Goal: Task Accomplishment & Management: Complete application form

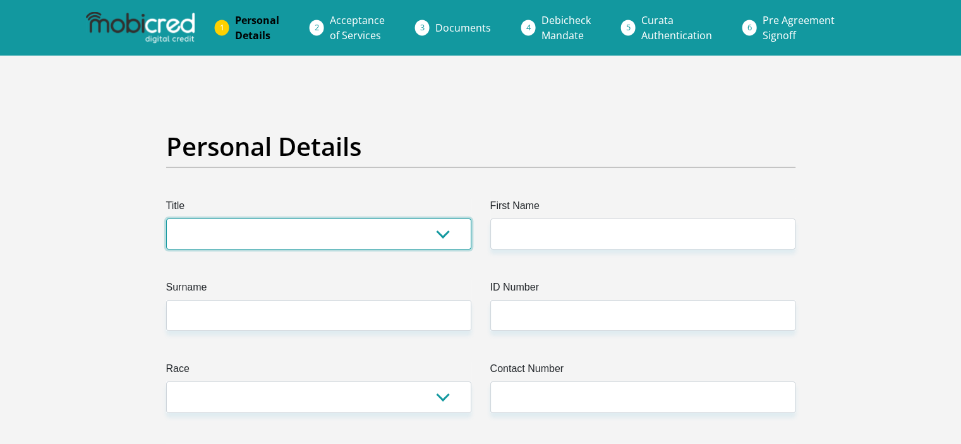
click at [327, 244] on select "Mr Ms Mrs Dr [PERSON_NAME]" at bounding box center [318, 234] width 305 height 31
select select "Mrs"
click at [166, 219] on select "Mr Ms Mrs Dr Other" at bounding box center [318, 234] width 305 height 31
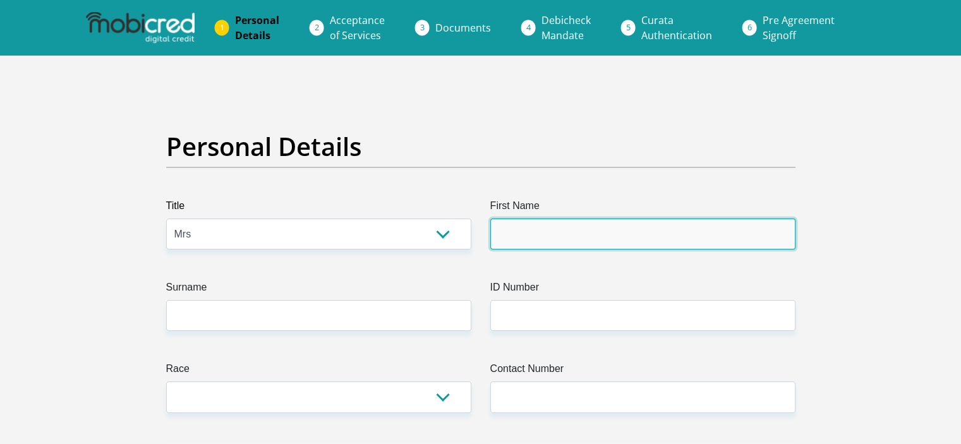
click at [516, 235] on input "First Name" at bounding box center [643, 234] width 305 height 31
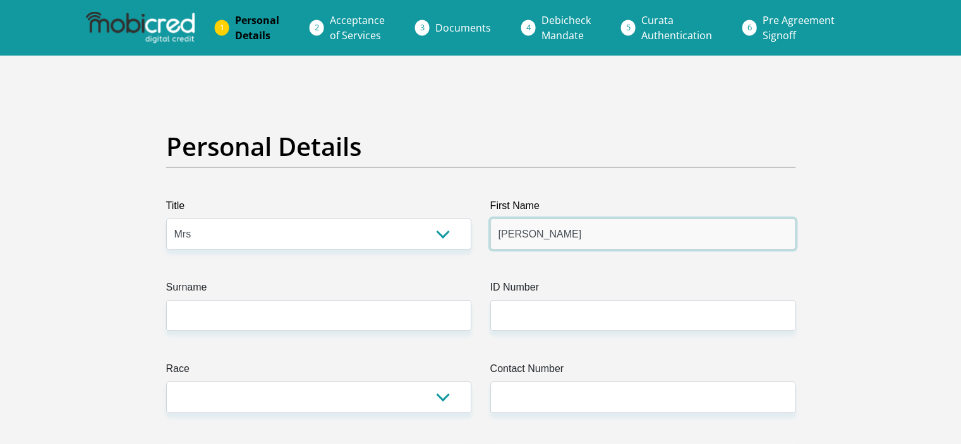
type input "Deborah"
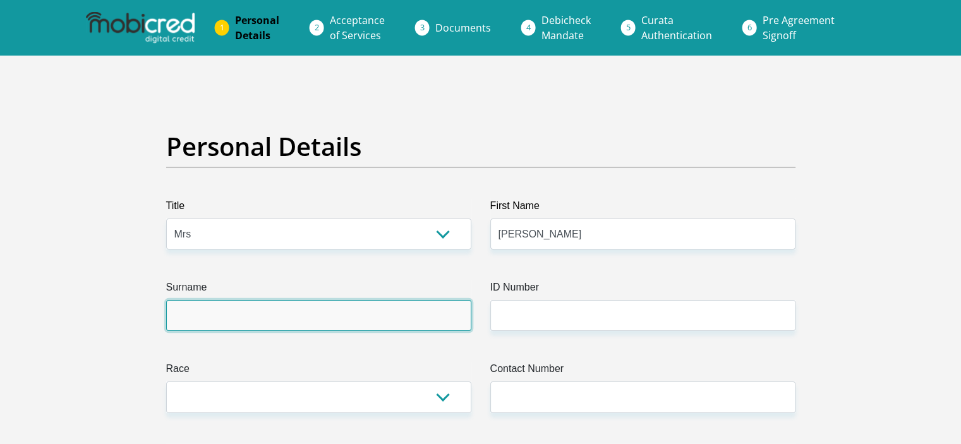
click at [448, 321] on input "Surname" at bounding box center [318, 315] width 305 height 31
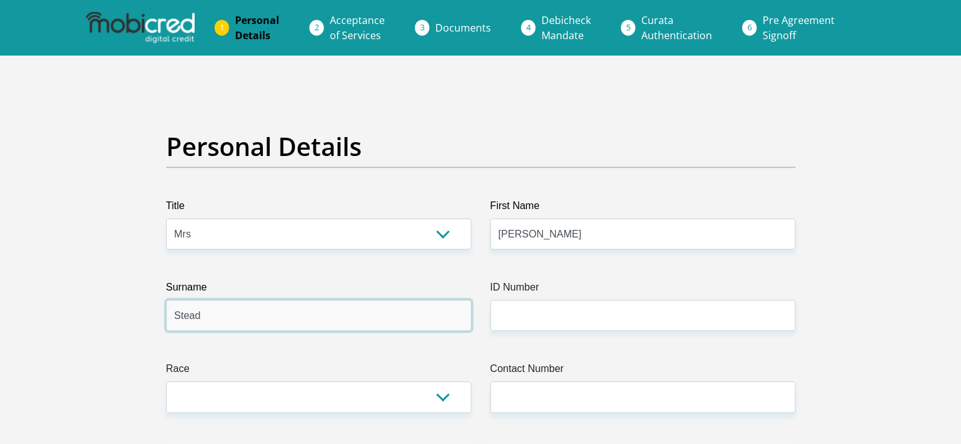
type input "Stead"
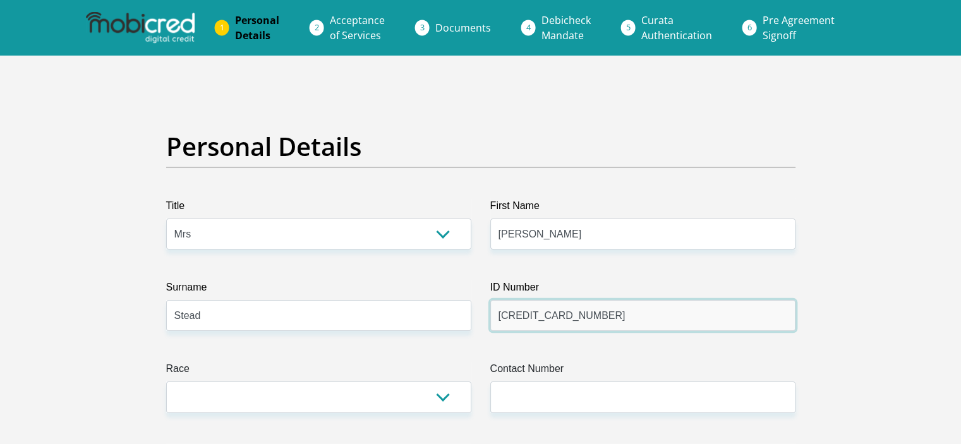
type input "6802140176085"
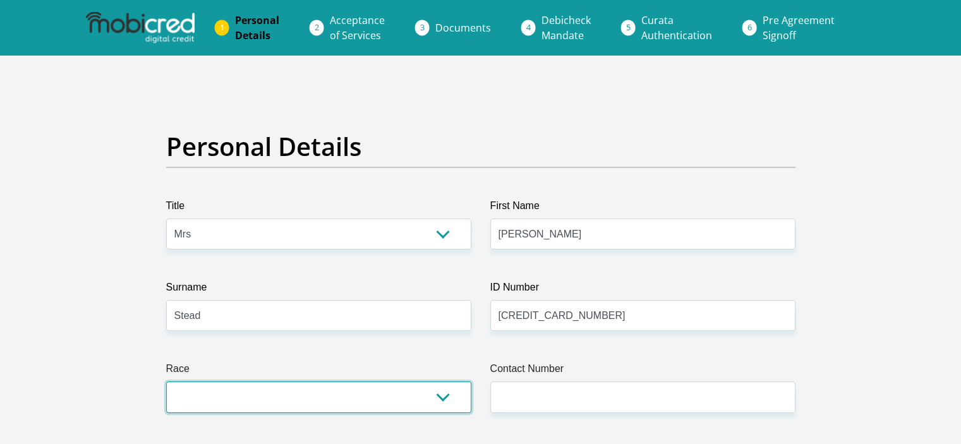
select select "3"
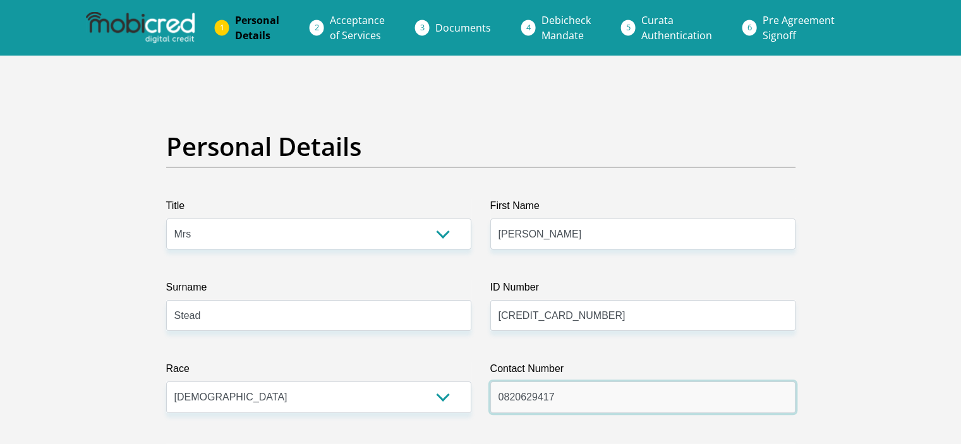
type input "0820629417"
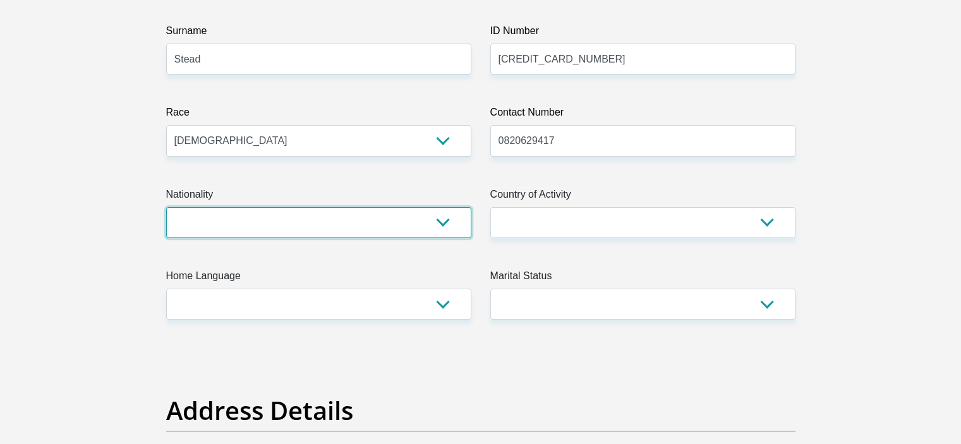
select select "ZAF"
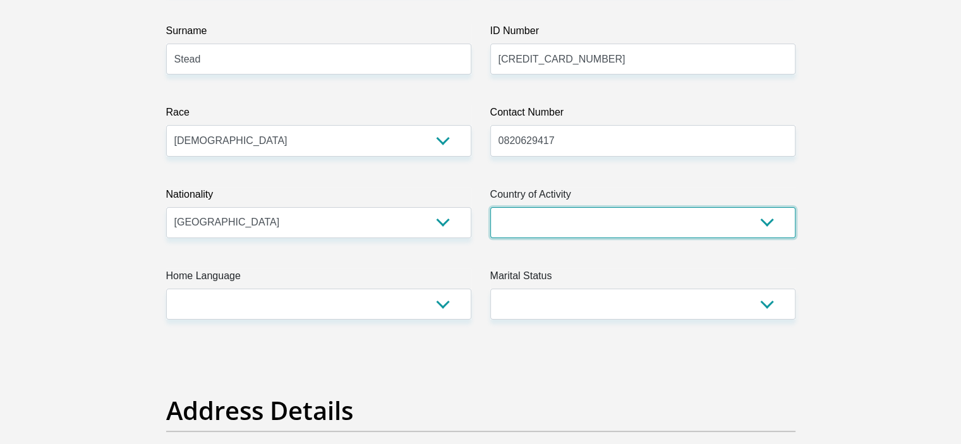
select select "ZAF"
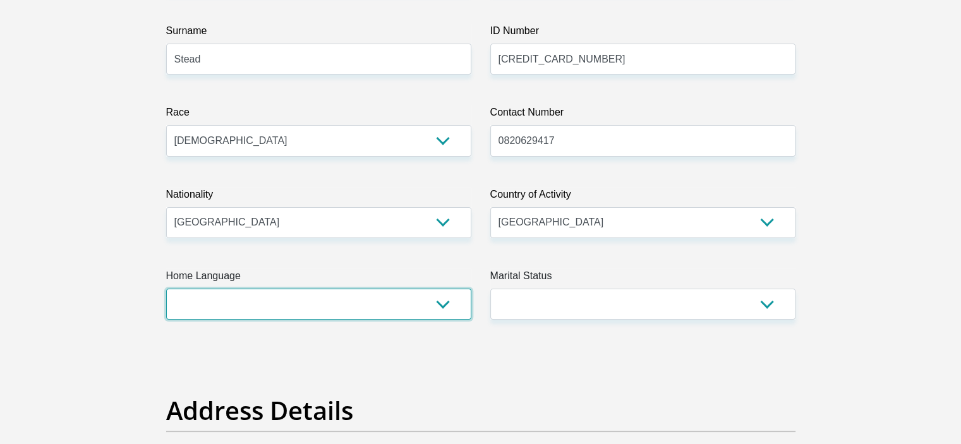
select select "eng"
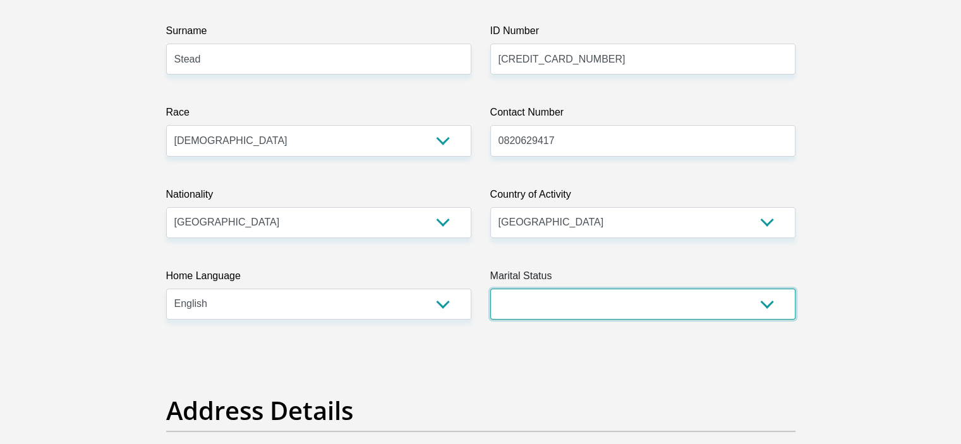
select select "3"
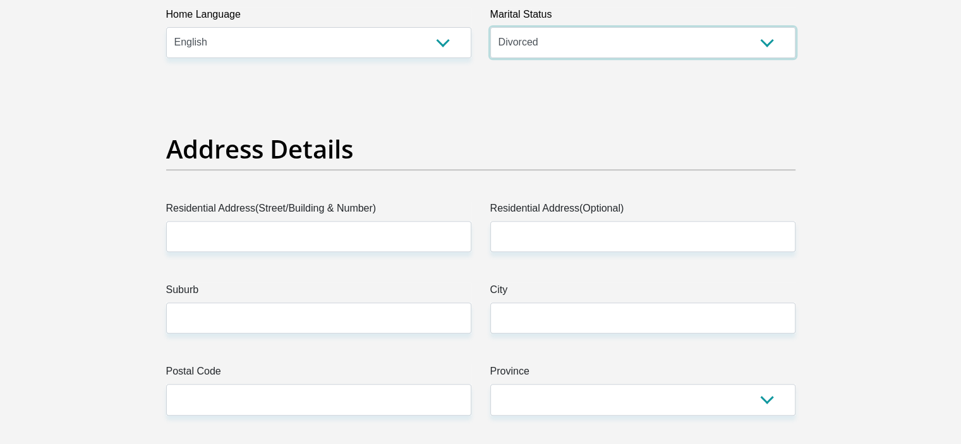
scroll to position [586, 0]
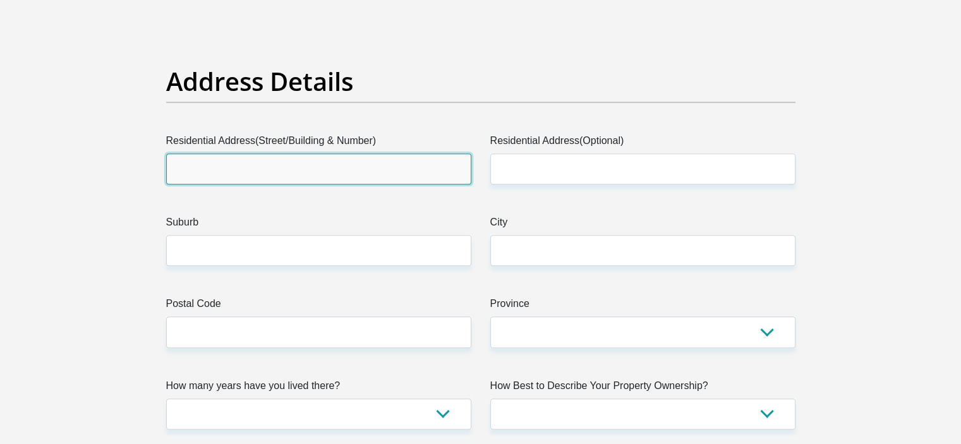
click at [351, 154] on input "Residential Address(Street/Building & Number)" at bounding box center [318, 169] width 305 height 31
type input "10 Lower Road"
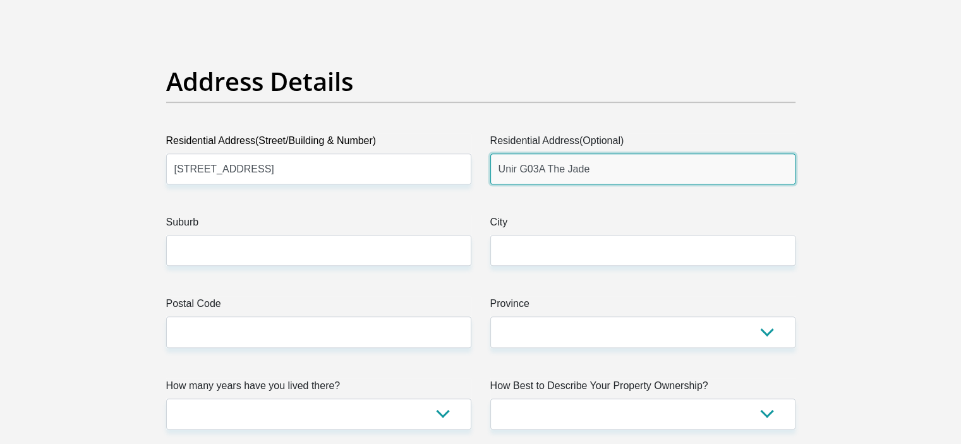
type input "Unir G03A The Jade"
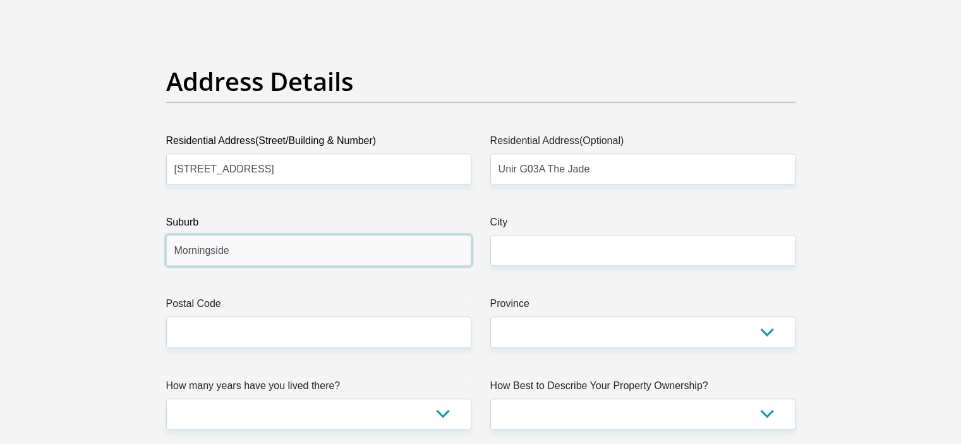
type input "Morningside"
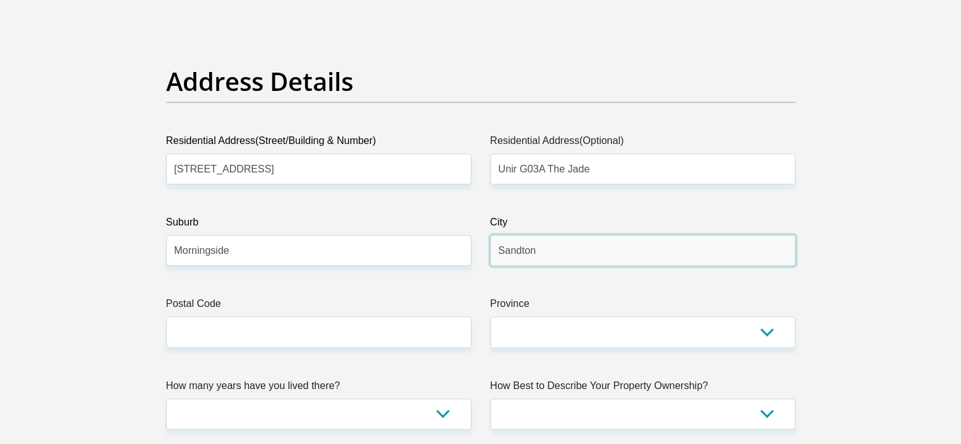
type input "Sandton"
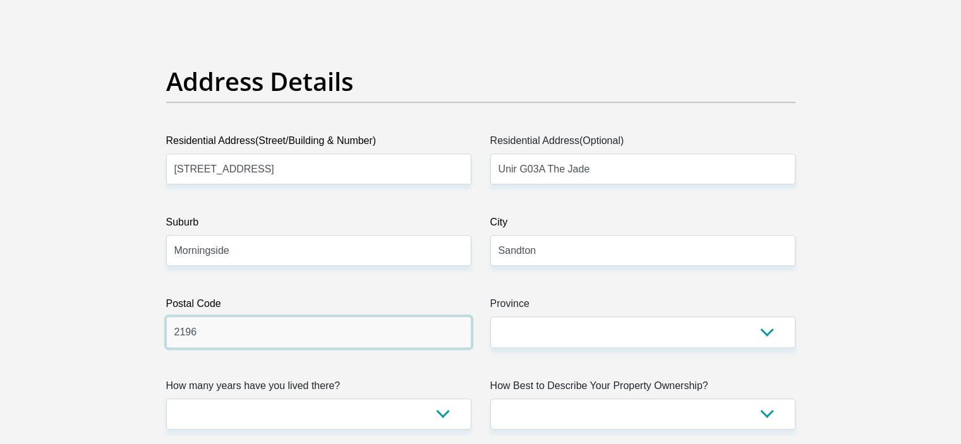
type input "2196"
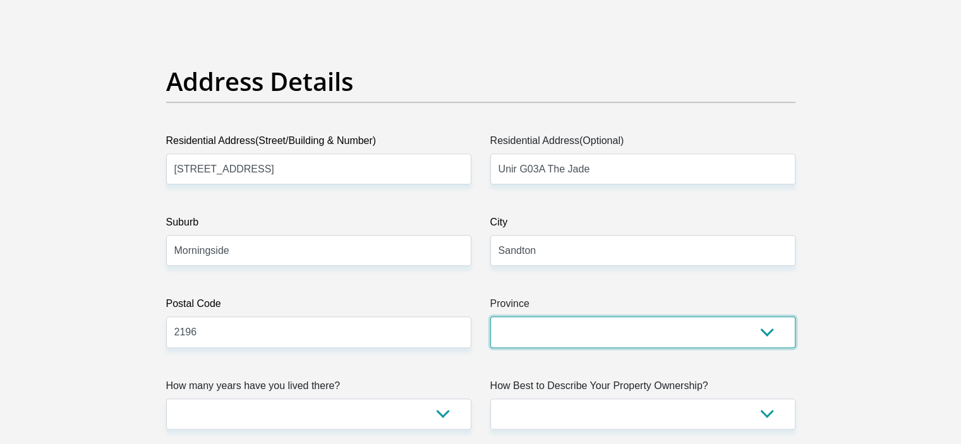
select select "Gauteng"
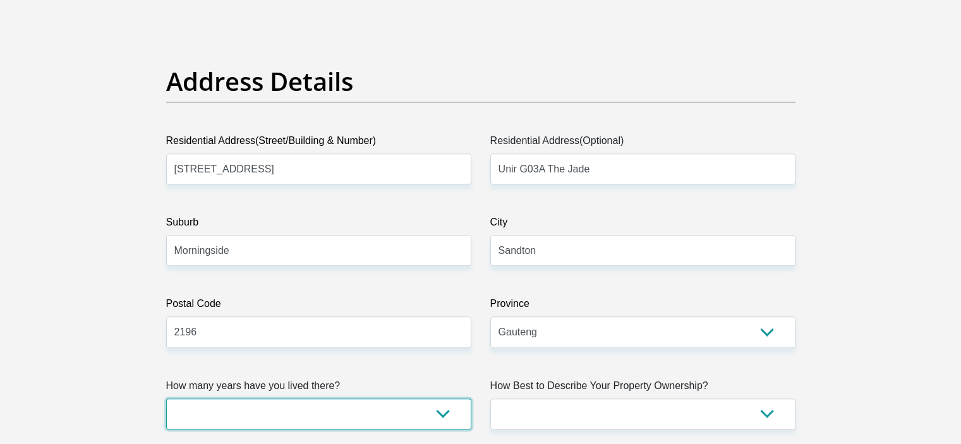
select select "2"
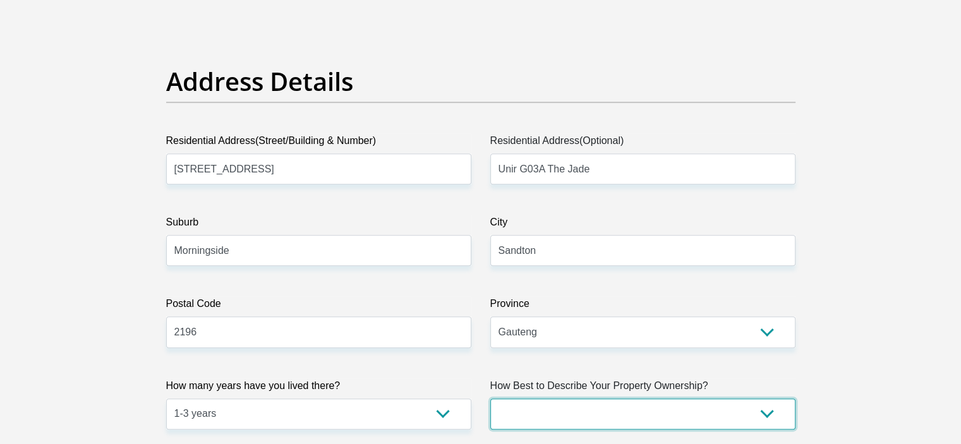
click at [681, 416] on select "Owned Rented Family Owned Company Dwelling" at bounding box center [643, 414] width 305 height 31
select select "Rented"
click at [491, 399] on select "Owned Rented Family Owned Company Dwelling" at bounding box center [643, 414] width 305 height 31
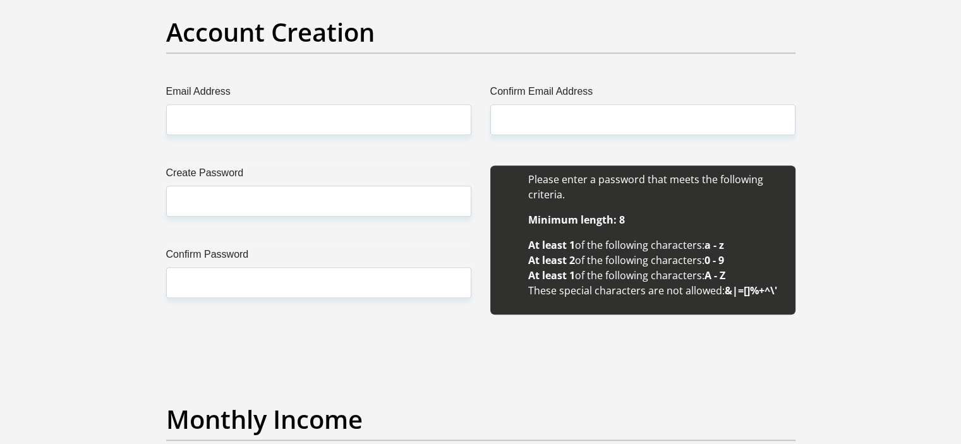
scroll to position [1083, 0]
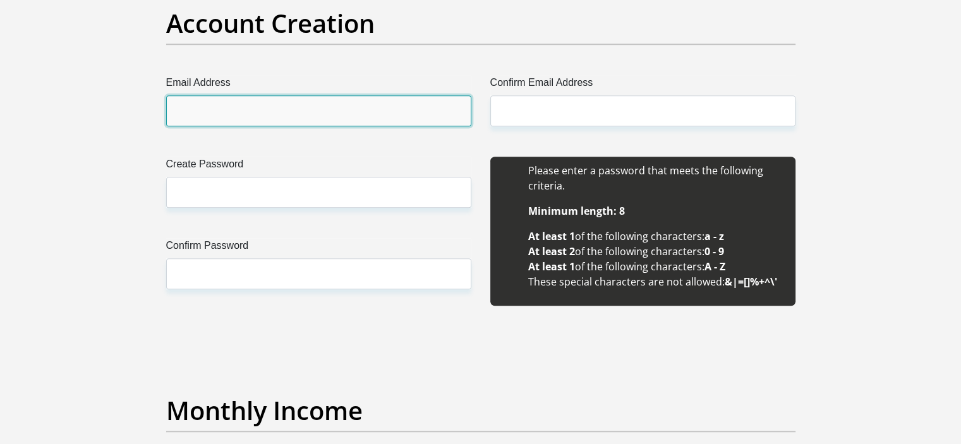
click at [291, 111] on input "Email Address" at bounding box center [318, 110] width 305 height 31
type input "d"
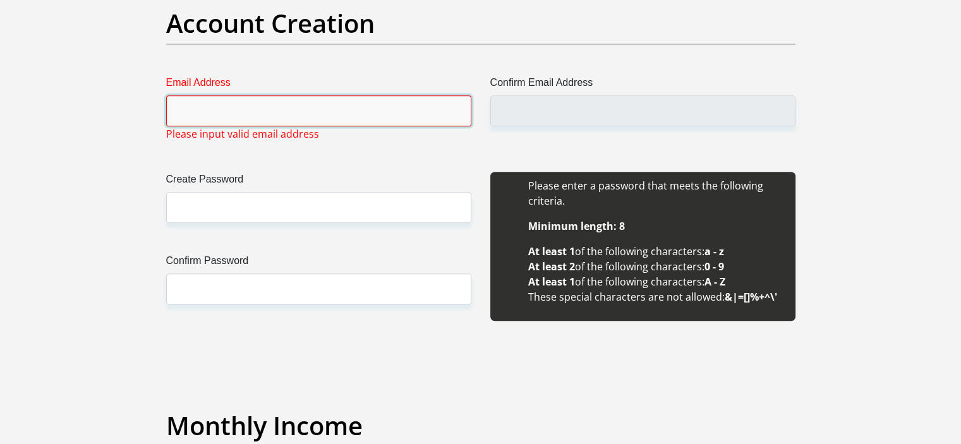
type input "r"
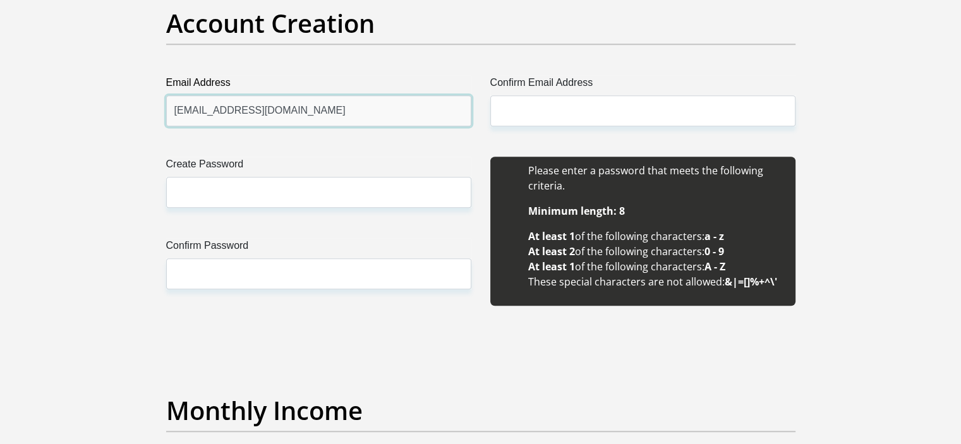
type input "drobert142@gmail.com"
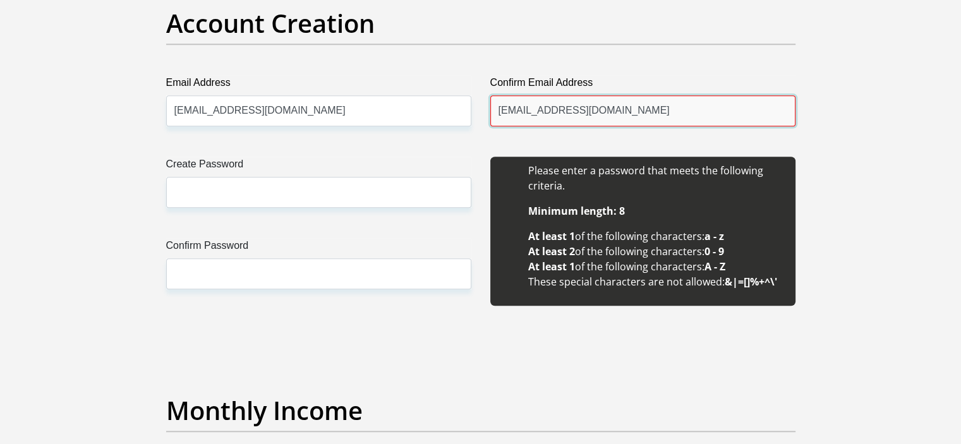
type input "drobert142@gmail.com"
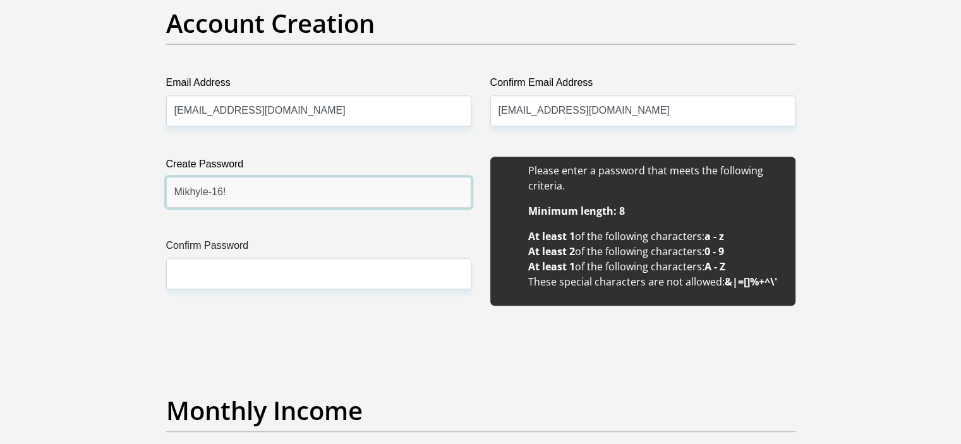
type input "Mikhyle-16!"
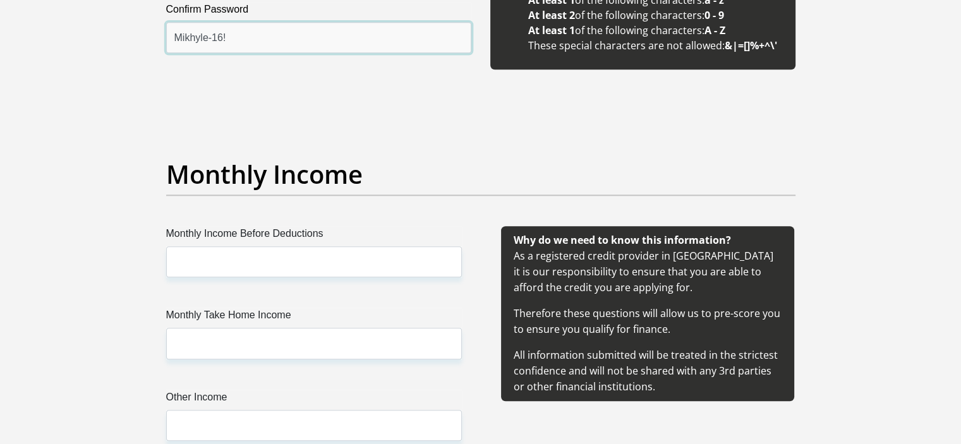
scroll to position [1370, 0]
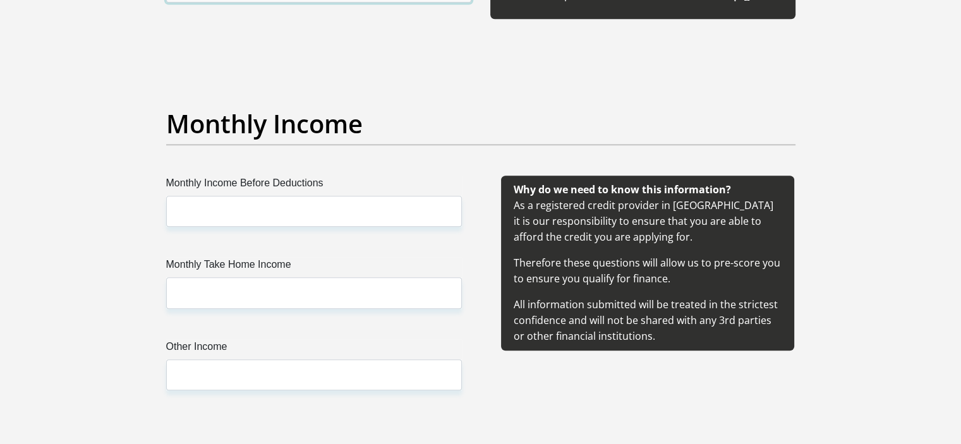
type input "Mikhyle-16!"
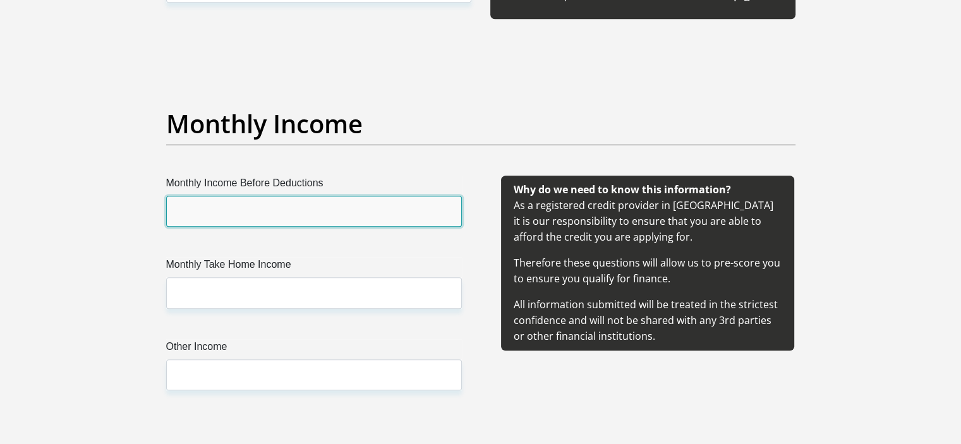
click at [319, 209] on input "Monthly Income Before Deductions" at bounding box center [314, 211] width 296 height 31
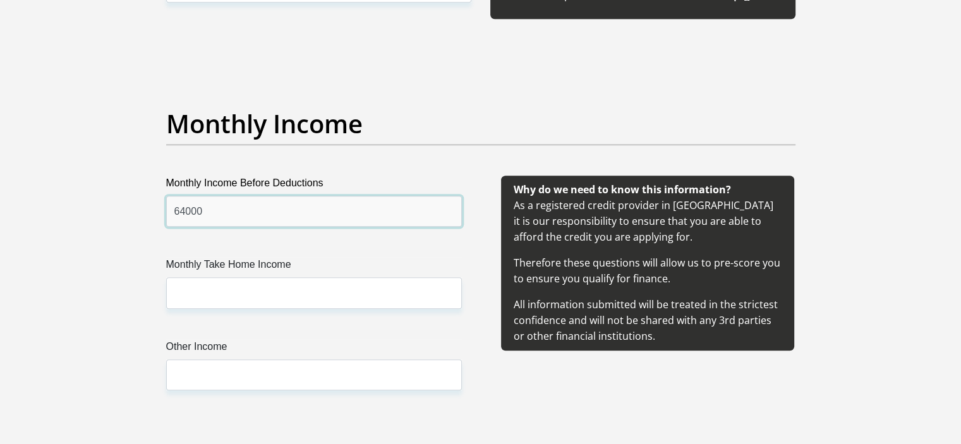
type input "64000"
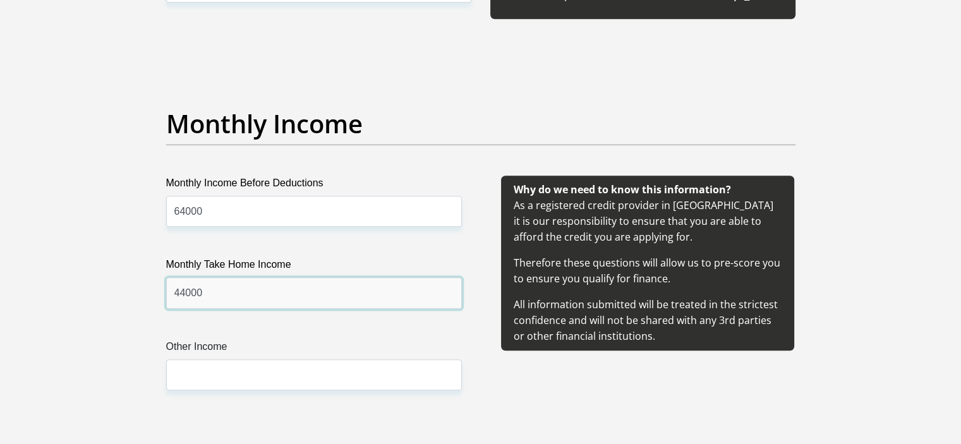
type input "44000"
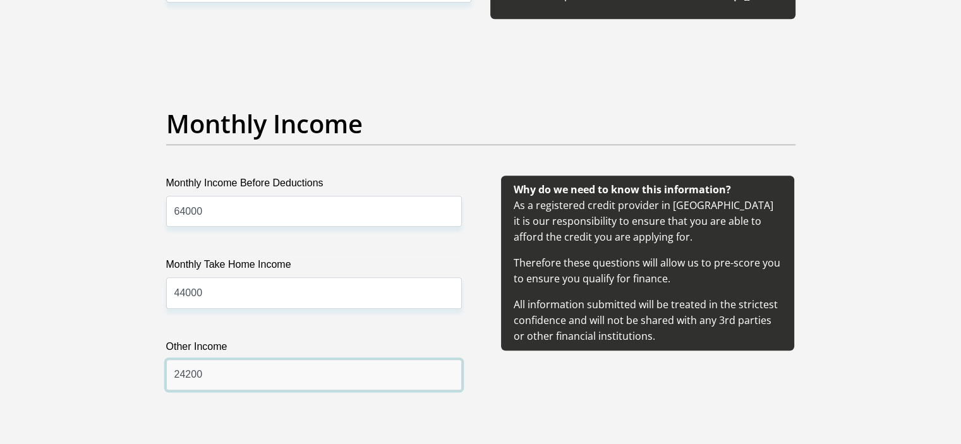
type input "24200"
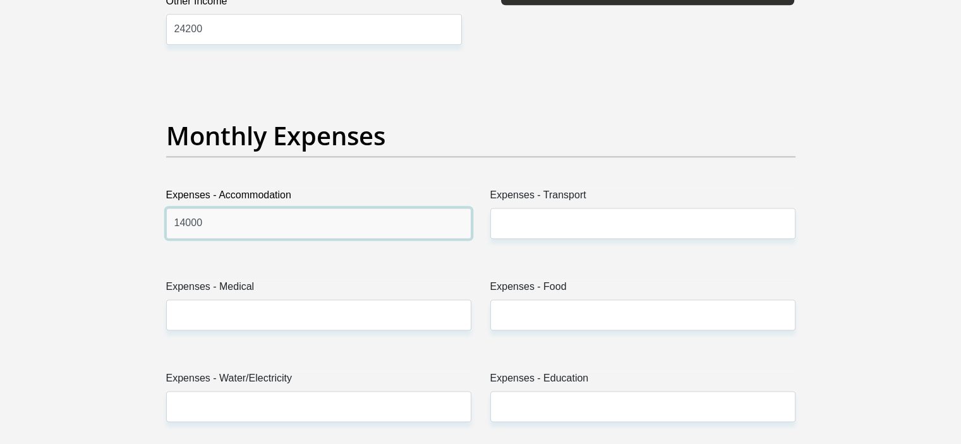
type input "14000"
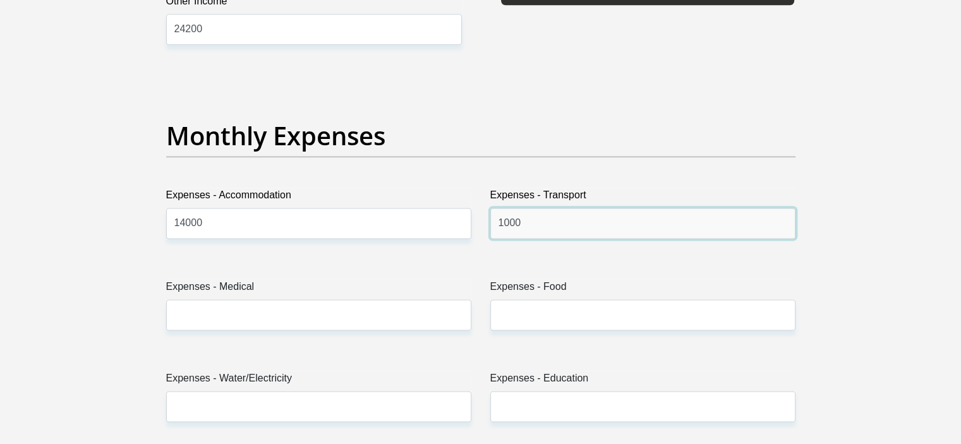
type input "1000"
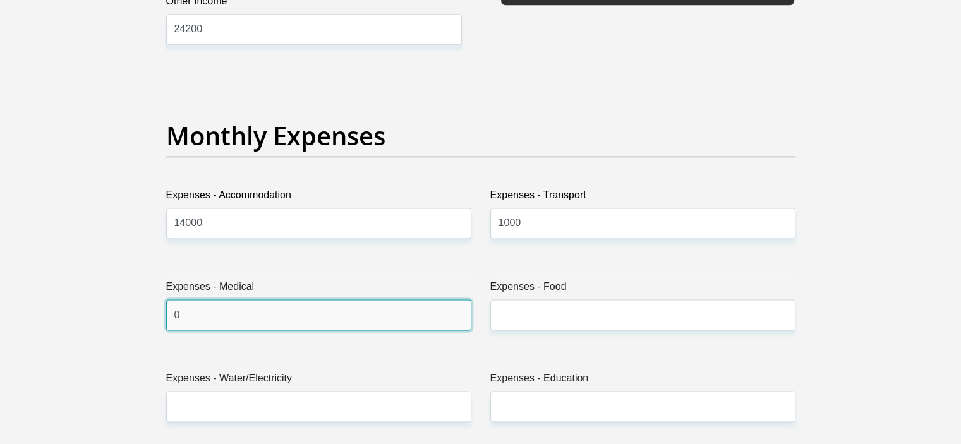
type input "0"
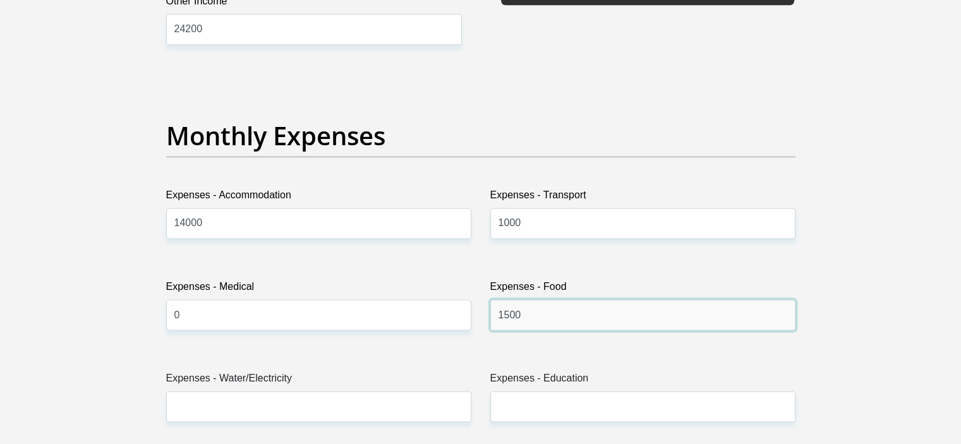
type input "1500"
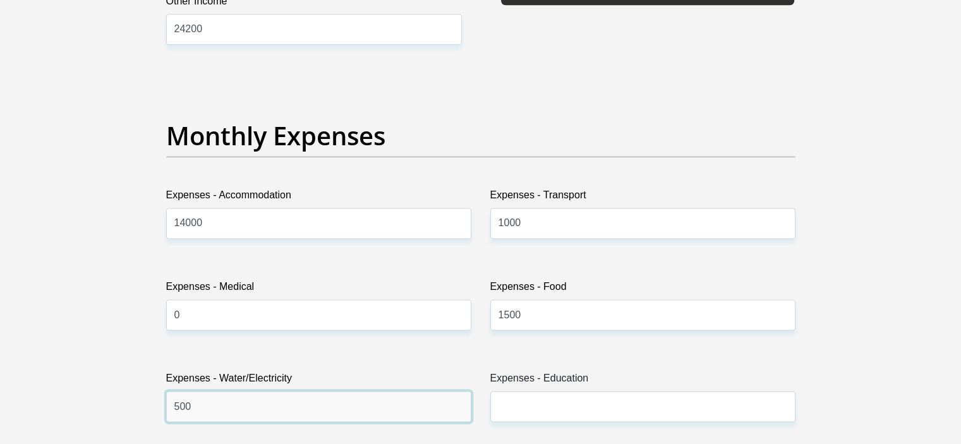
type input "500"
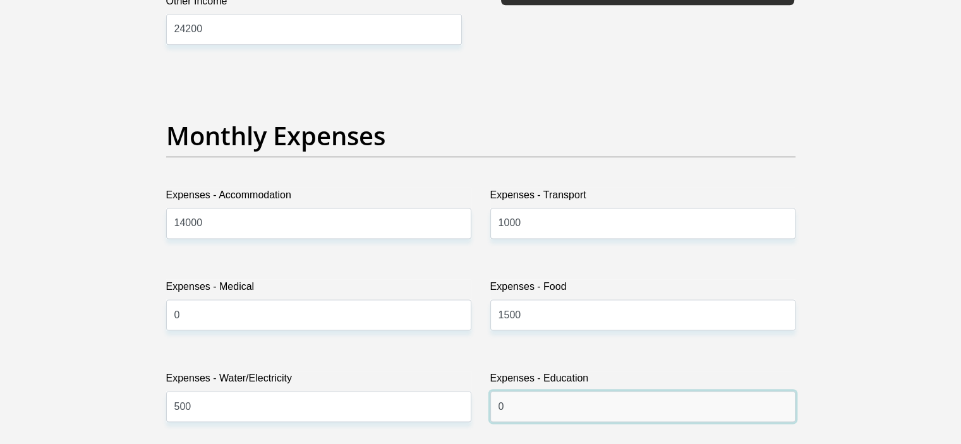
type input "0"
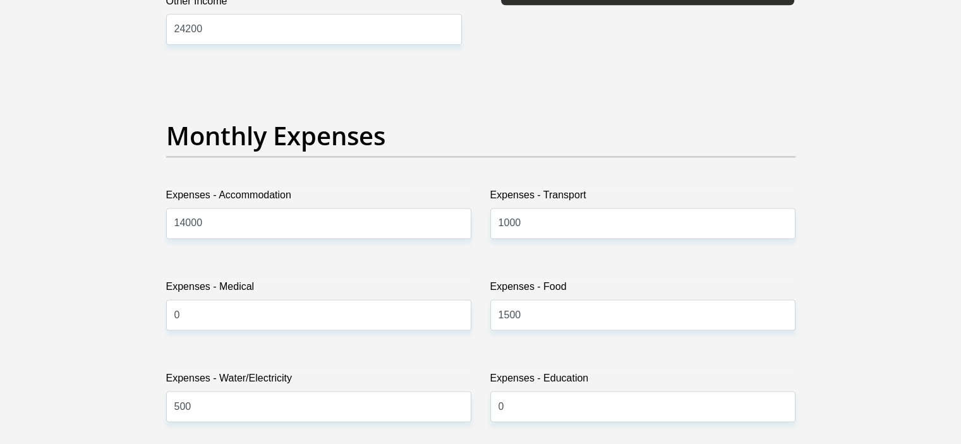
scroll to position [1991, 0]
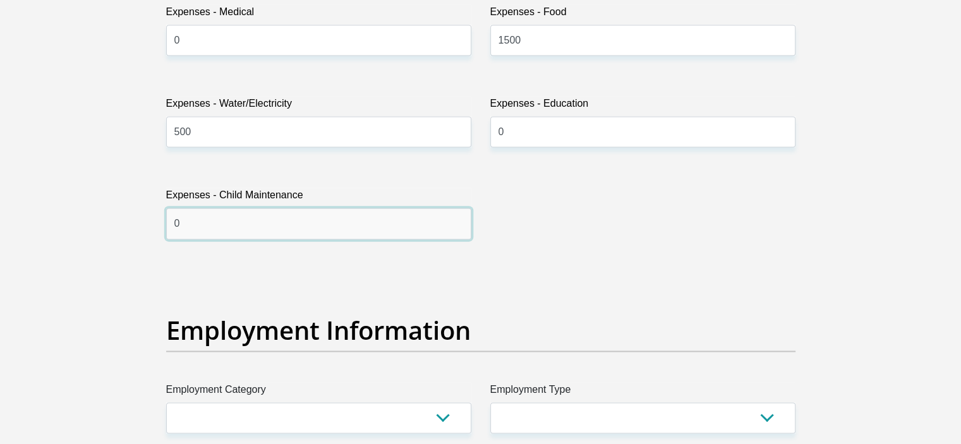
type input "0"
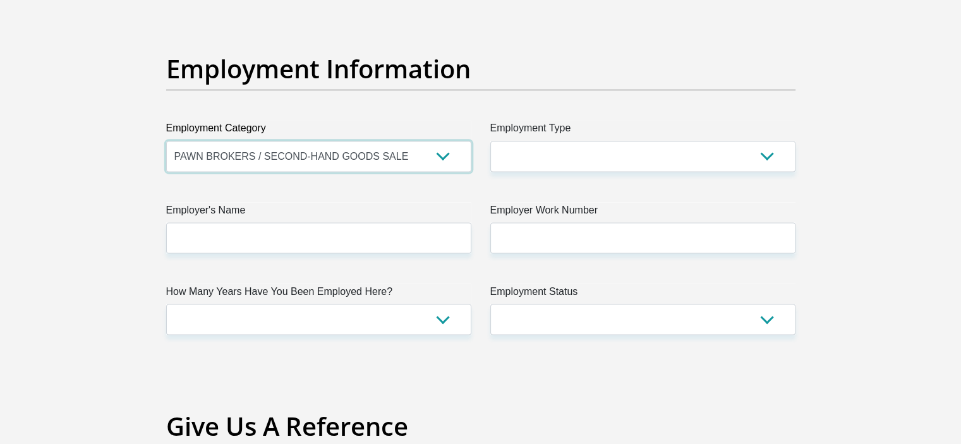
scroll to position [2260, 0]
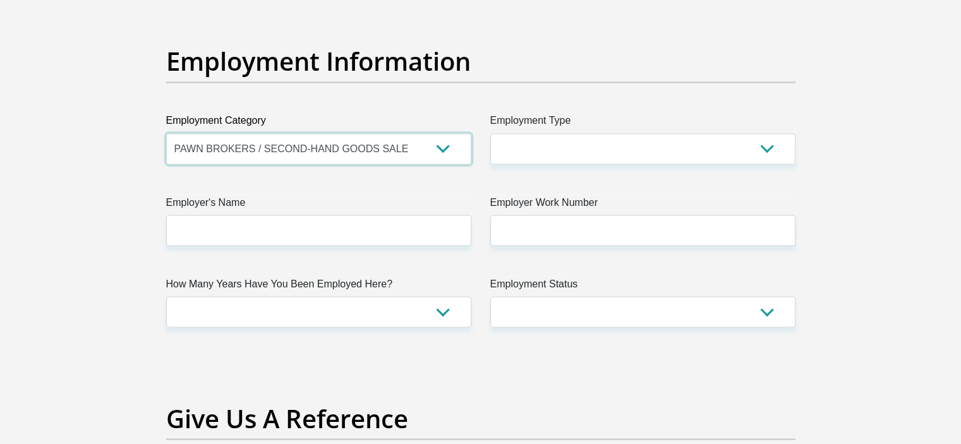
click at [442, 143] on select "AGRICULTURE ALCOHOL & TOBACCO CONSTRUCTION MATERIALS METALLURGY EQUIPMENT FOR R…" at bounding box center [318, 148] width 305 height 31
select select "17"
click at [166, 133] on select "AGRICULTURE ALCOHOL & TOBACCO CONSTRUCTION MATERIALS METALLURGY EQUIPMENT FOR R…" at bounding box center [318, 148] width 305 height 31
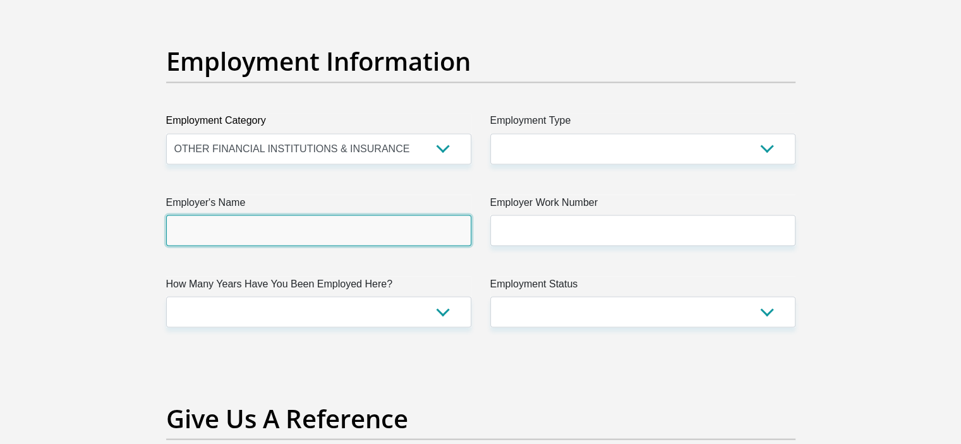
click at [291, 233] on input "Employer's Name" at bounding box center [318, 230] width 305 height 31
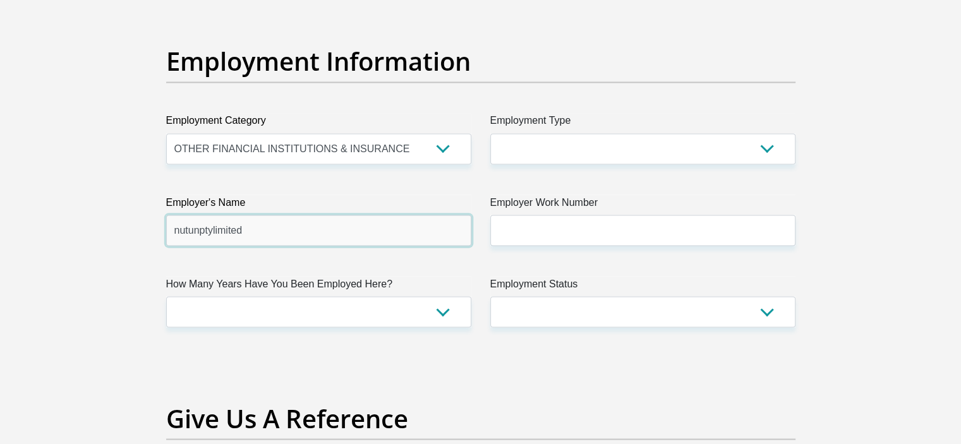
type input "nutunptylimited"
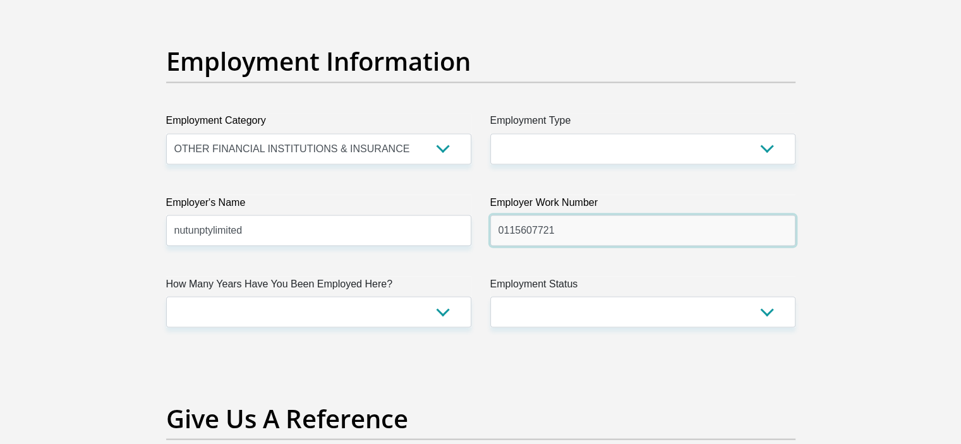
type input "0115607721"
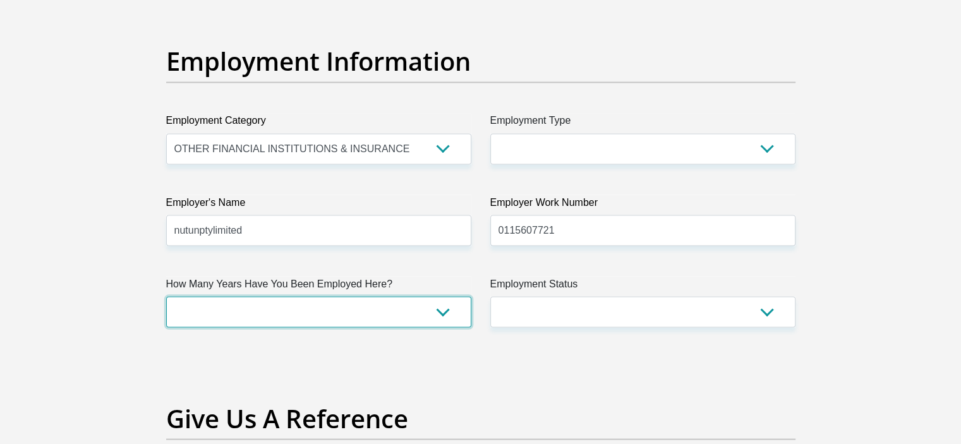
click at [359, 318] on select "less than 1 year 1-3 years 3-5 years 5+ years" at bounding box center [318, 311] width 305 height 31
select select "60"
click at [166, 296] on select "less than 1 year 1-3 years 3-5 years 5+ years" at bounding box center [318, 311] width 305 height 31
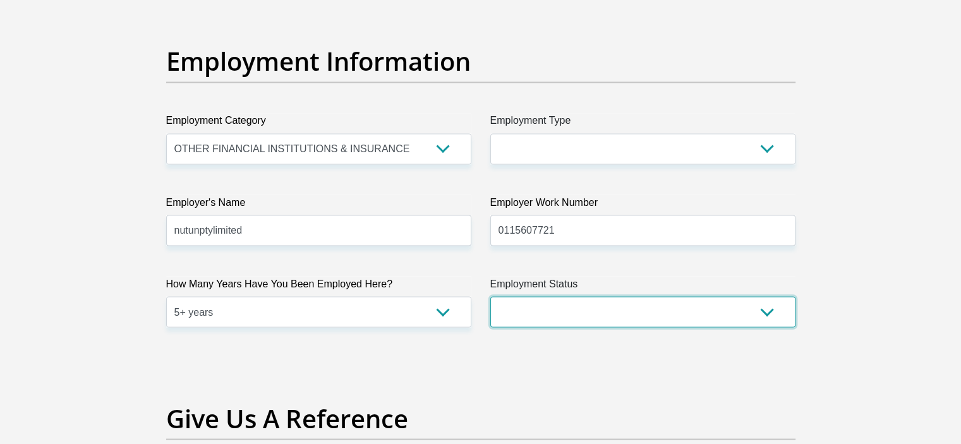
click at [576, 308] on select "Permanent/Full-time Part-time/Casual Contract Worker Self-Employed Housewife Re…" at bounding box center [643, 311] width 305 height 31
select select "1"
click at [491, 296] on select "Permanent/Full-time Part-time/Casual Contract Worker Self-Employed Housewife Re…" at bounding box center [643, 311] width 305 height 31
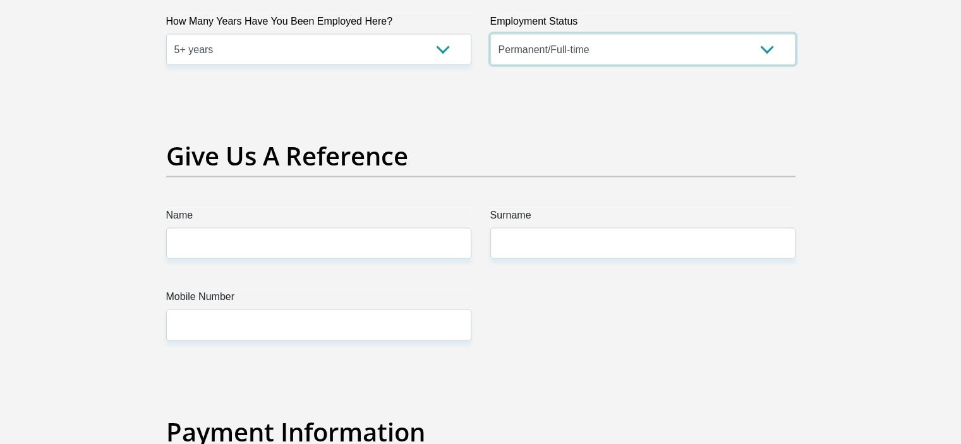
scroll to position [2564, 0]
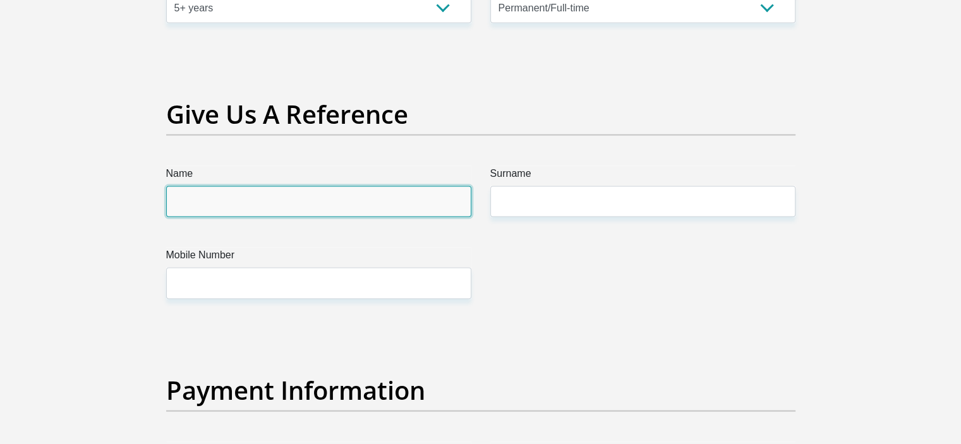
click at [300, 206] on input "Name" at bounding box center [318, 201] width 305 height 31
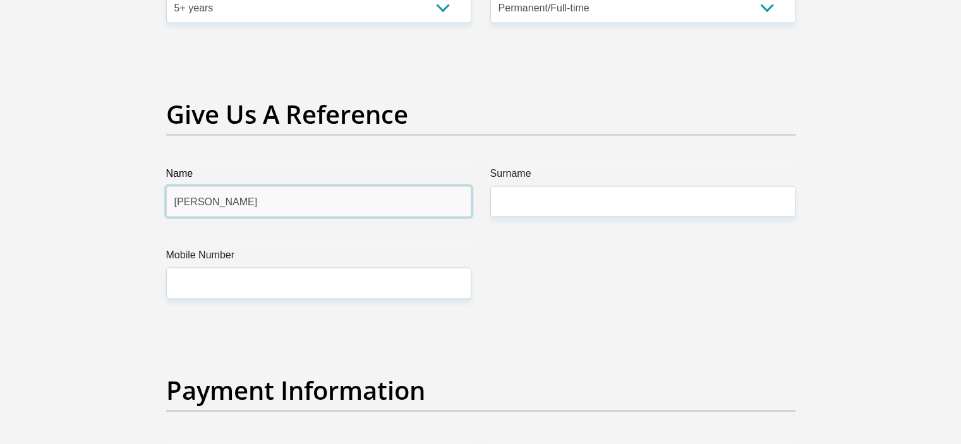
type input "sarah-janne"
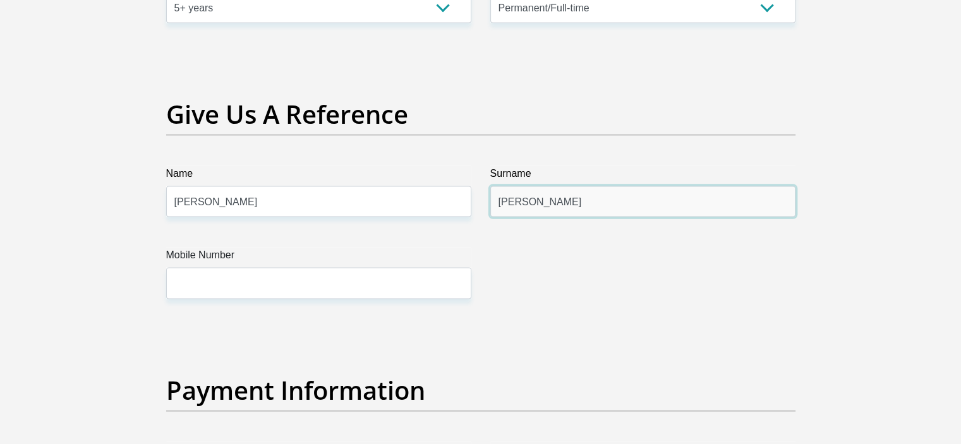
type input "harling"
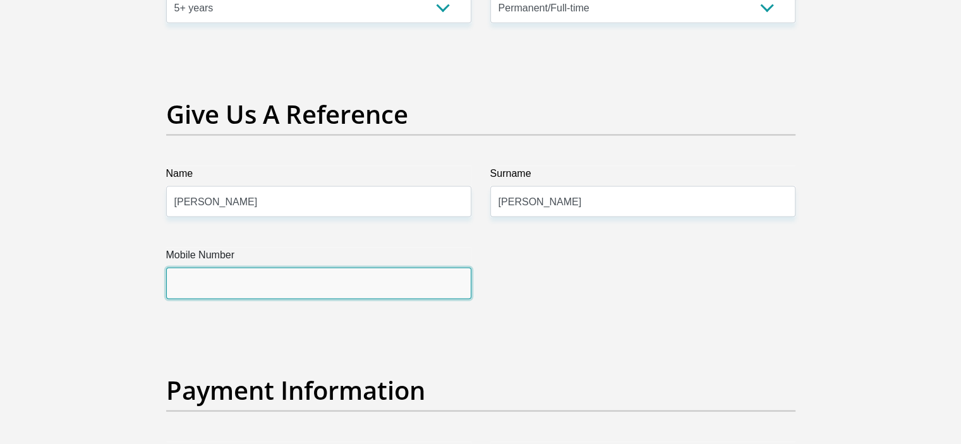
scroll to position [2556, 0]
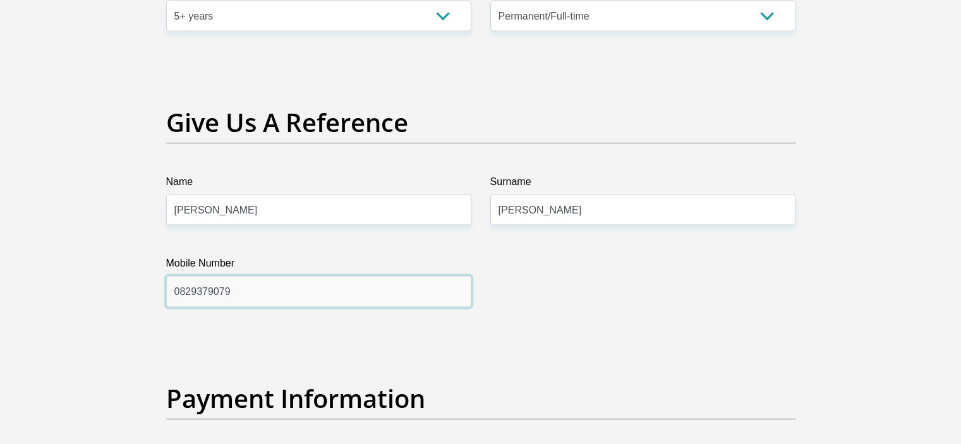
type input "0829379079"
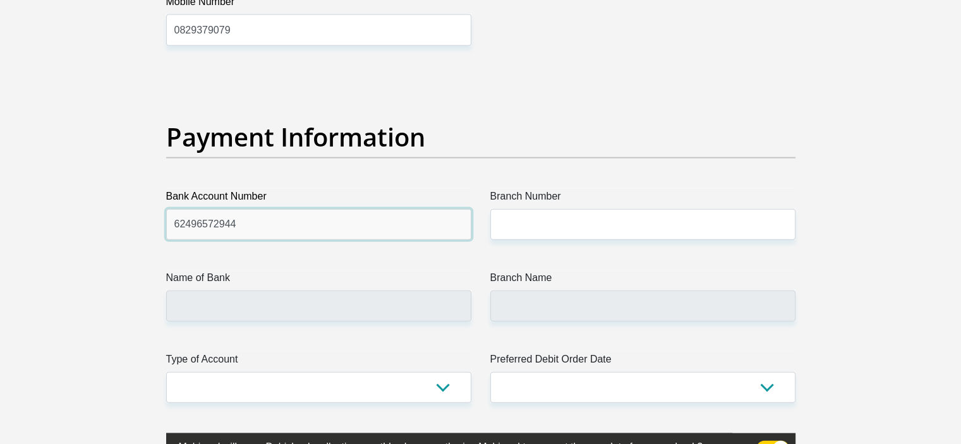
type input "62496572944"
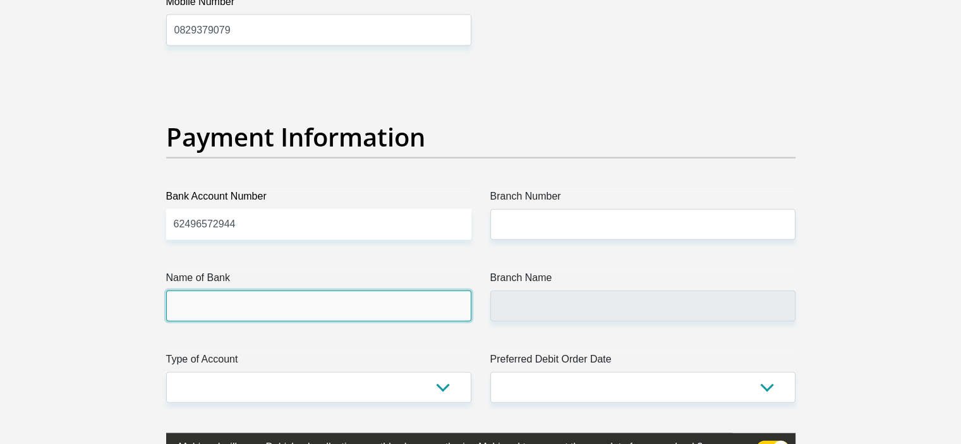
click at [354, 308] on input "Name of Bank" at bounding box center [318, 306] width 305 height 31
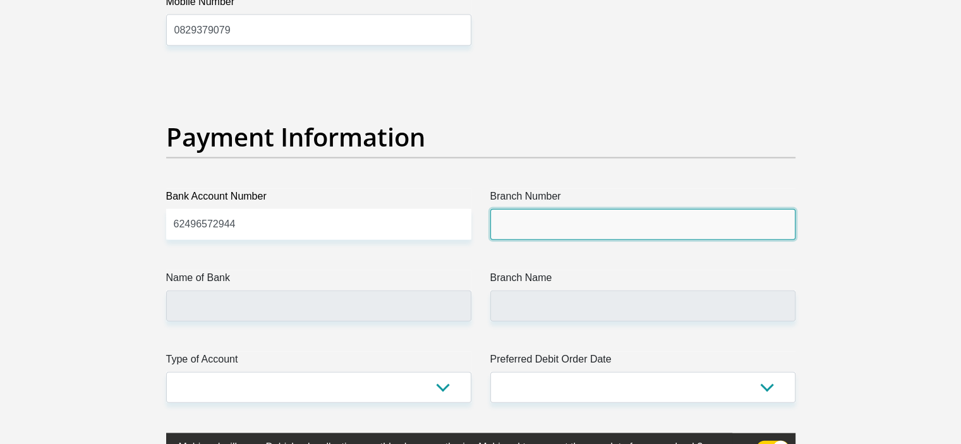
click at [526, 229] on input "Branch Number" at bounding box center [643, 224] width 305 height 31
type input "254005"
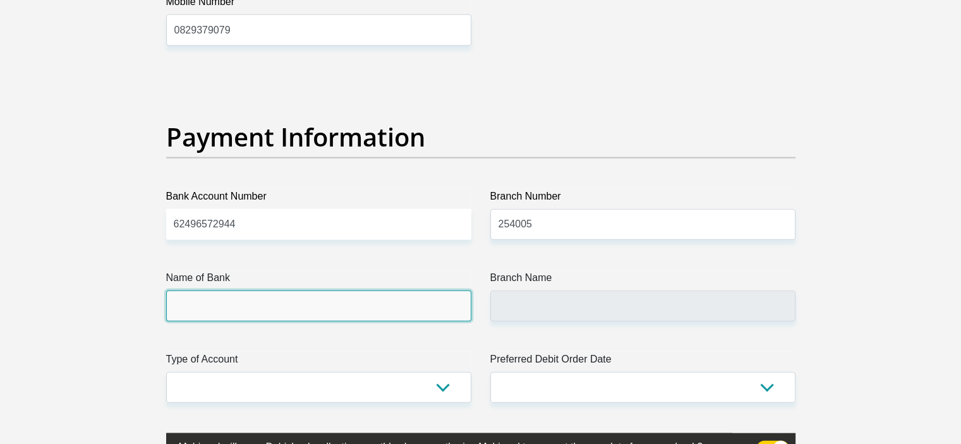
type input "FIRSTRAND BANK"
type input "RANDBURG COMMERCIAL SUITE"
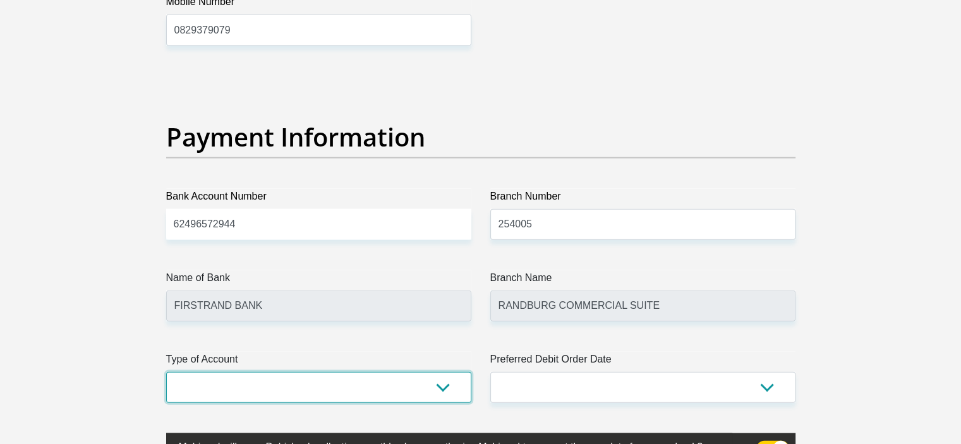
select select "CUR"
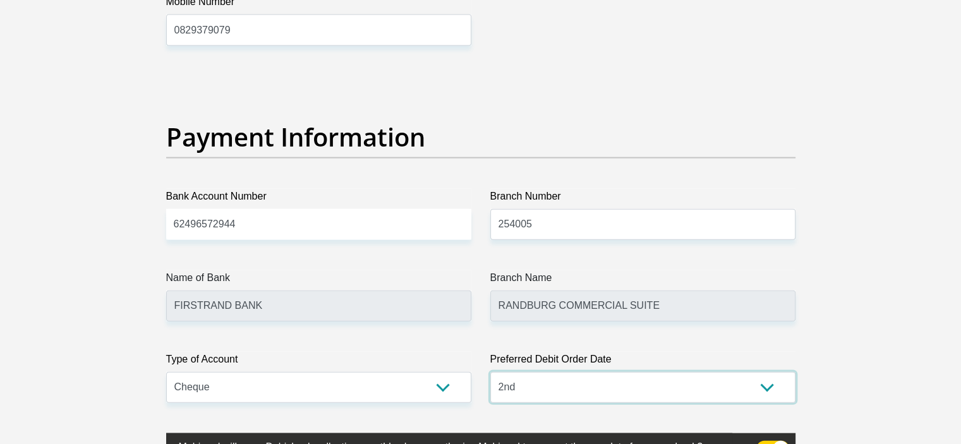
select select "28"
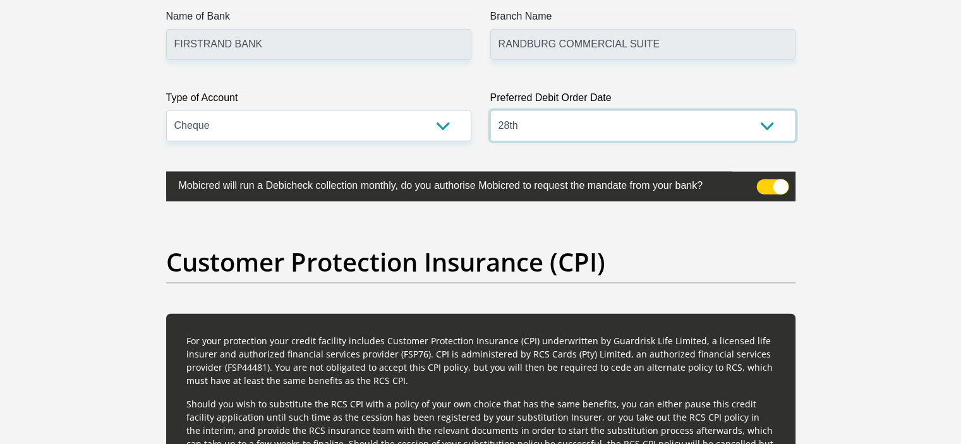
scroll to position [3087, 0]
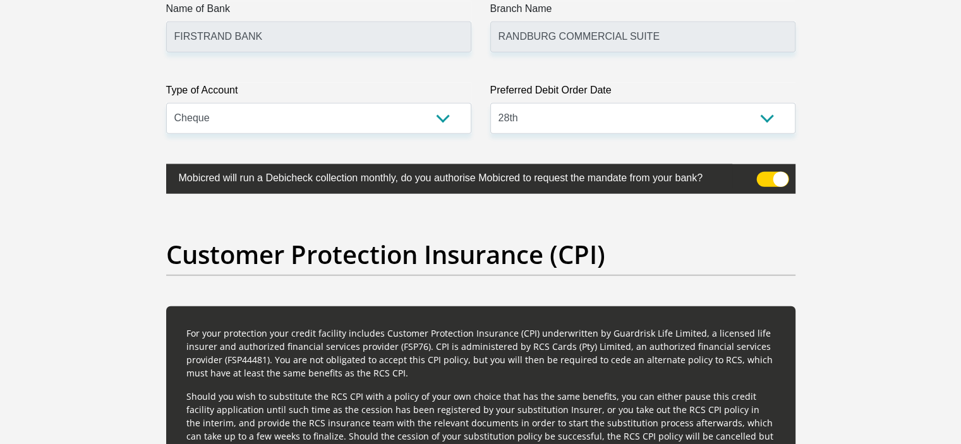
click at [769, 179] on span at bounding box center [773, 179] width 32 height 15
click at [764, 175] on input "checkbox" at bounding box center [764, 175] width 0 height 0
click at [769, 179] on span at bounding box center [773, 179] width 32 height 15
click at [764, 175] on input "checkbox" at bounding box center [764, 175] width 0 height 0
click at [769, 179] on span at bounding box center [773, 179] width 32 height 15
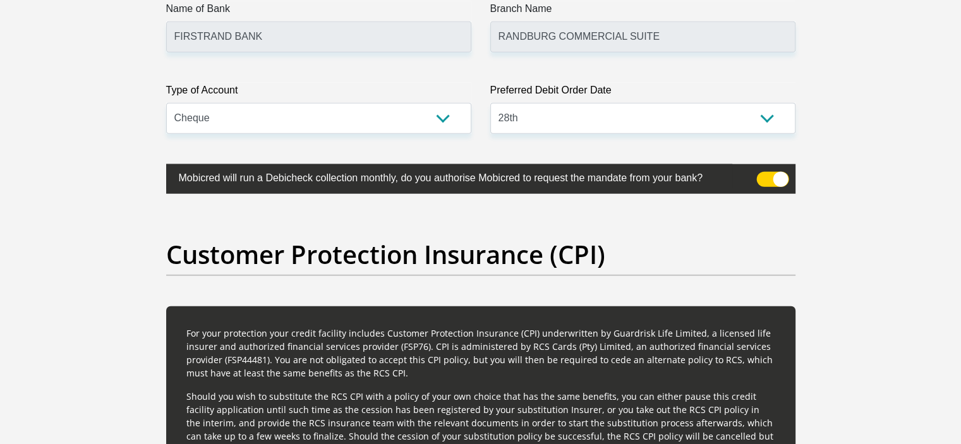
click at [764, 175] on input "checkbox" at bounding box center [764, 175] width 0 height 0
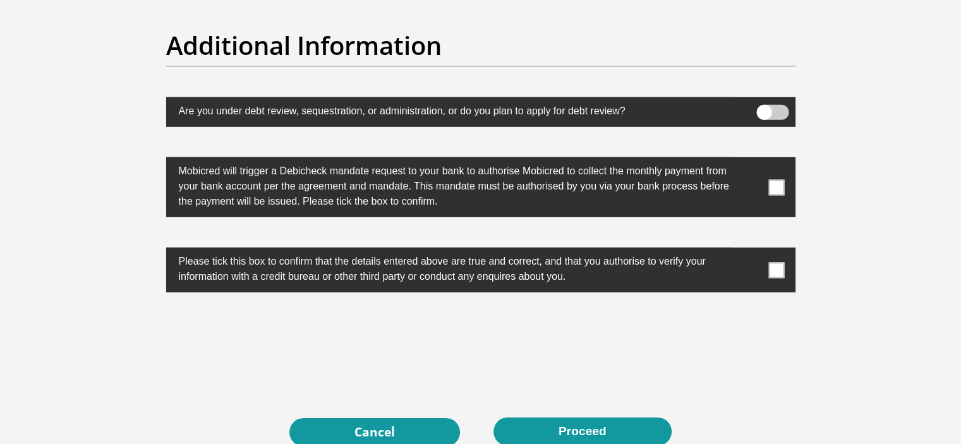
scroll to position [3948, 0]
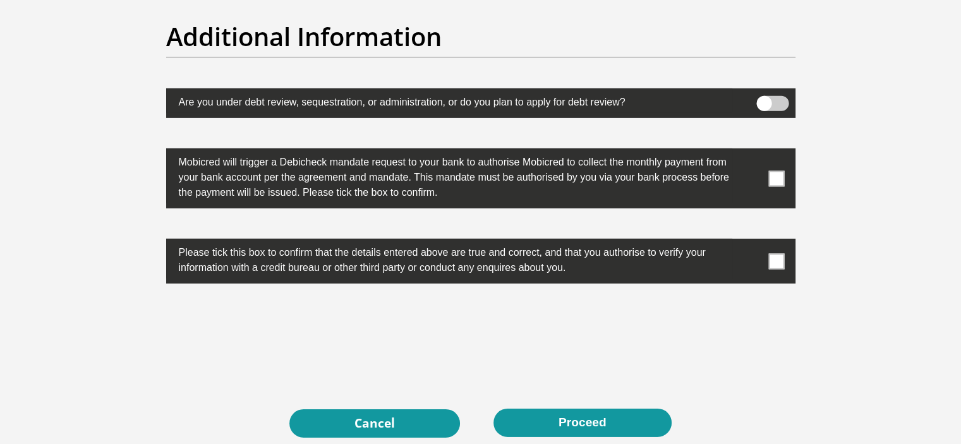
click at [774, 172] on span at bounding box center [777, 179] width 16 height 16
click at [752, 152] on input "checkbox" at bounding box center [752, 152] width 0 height 0
click at [777, 264] on span at bounding box center [777, 261] width 16 height 16
click at [752, 242] on input "checkbox" at bounding box center [752, 242] width 0 height 0
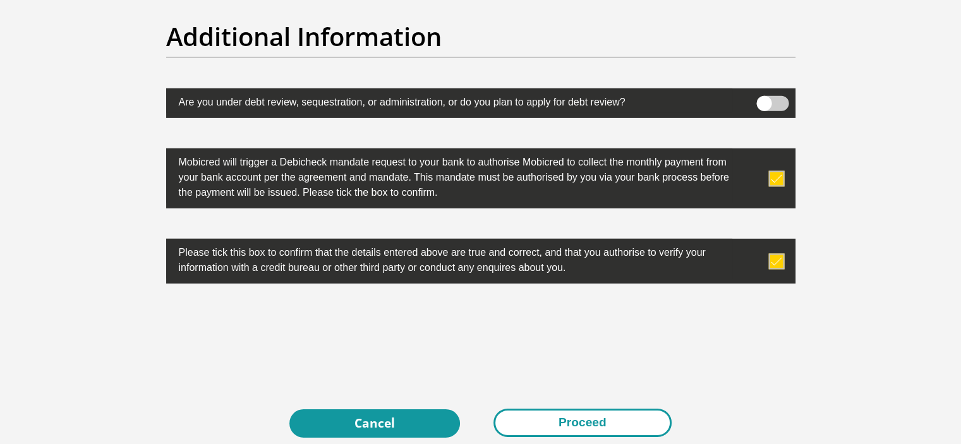
click at [568, 419] on button "Proceed" at bounding box center [583, 423] width 178 height 28
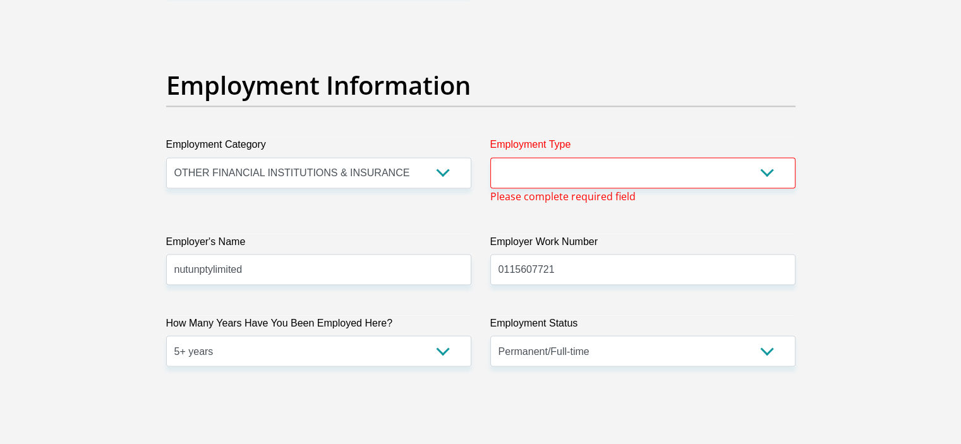
scroll to position [2233, 0]
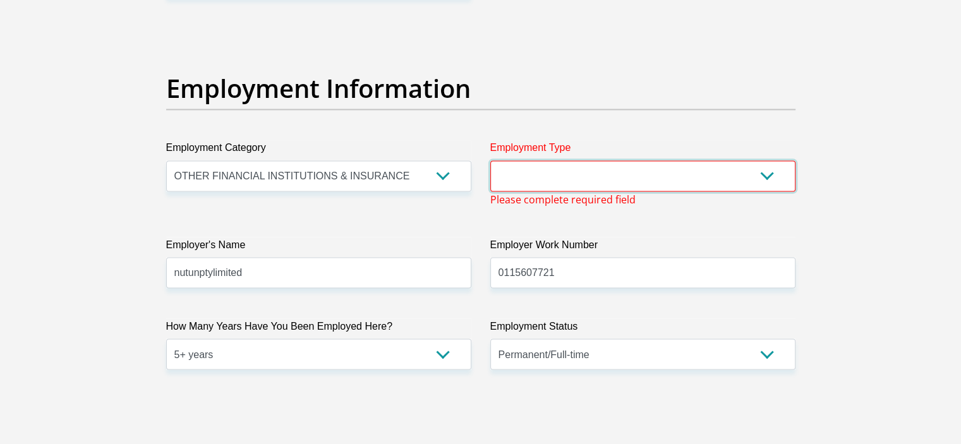
click at [536, 176] on select "College/Lecturer Craft Seller Creative Driver Executive Farmer Forces - Non Com…" at bounding box center [643, 176] width 305 height 31
select select "Office Staff/Clerk"
click at [491, 161] on select "College/Lecturer Craft Seller Creative Driver Executive Farmer Forces - Non Com…" at bounding box center [643, 176] width 305 height 31
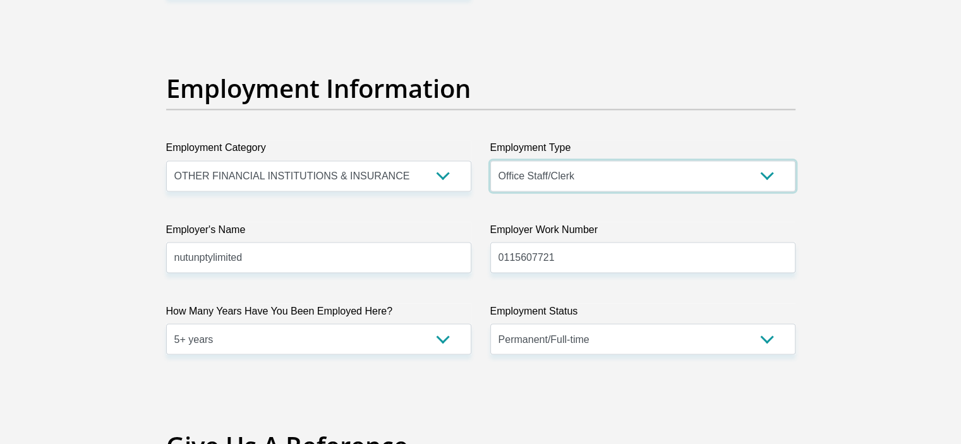
click at [771, 176] on select "College/Lecturer Craft Seller Creative Driver Executive Farmer Forces - Non Com…" at bounding box center [643, 176] width 305 height 31
click at [491, 161] on select "College/Lecturer Craft Seller Creative Driver Executive Farmer Forces - Non Com…" at bounding box center [643, 176] width 305 height 31
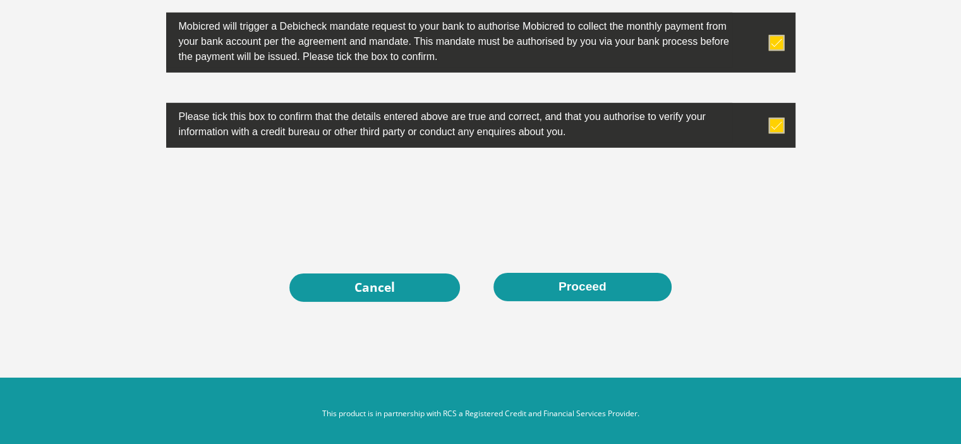
scroll to position [4095, 0]
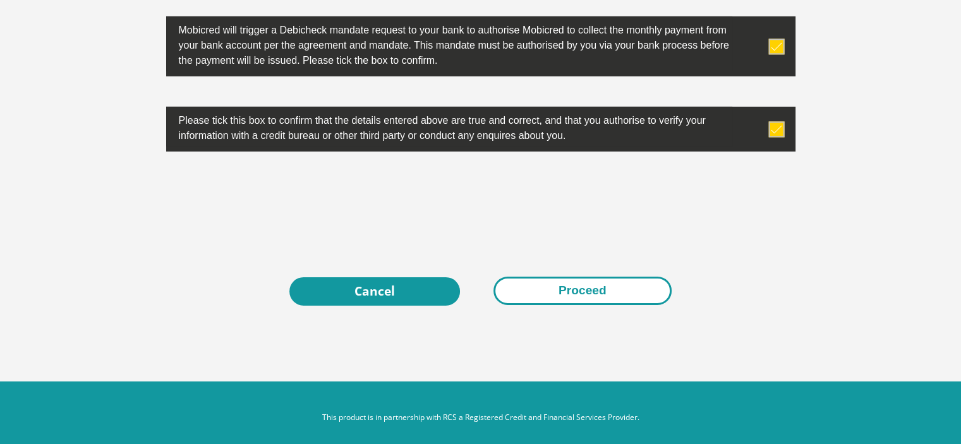
click at [570, 286] on button "Proceed" at bounding box center [583, 291] width 178 height 28
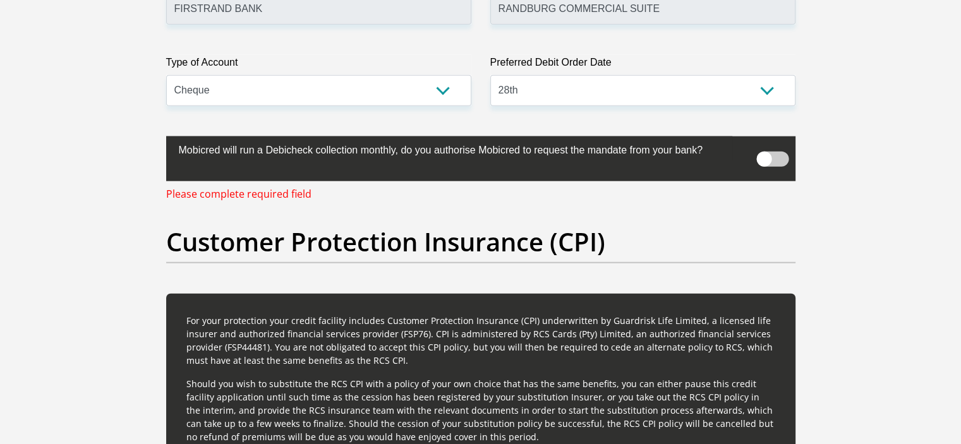
scroll to position [3110, 0]
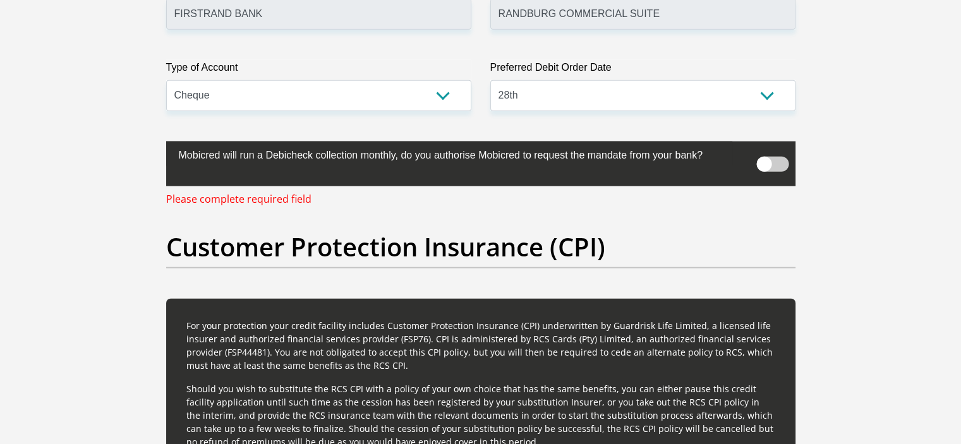
click at [774, 161] on span at bounding box center [773, 164] width 32 height 15
click at [764, 152] on input "checkbox" at bounding box center [764, 152] width 0 height 0
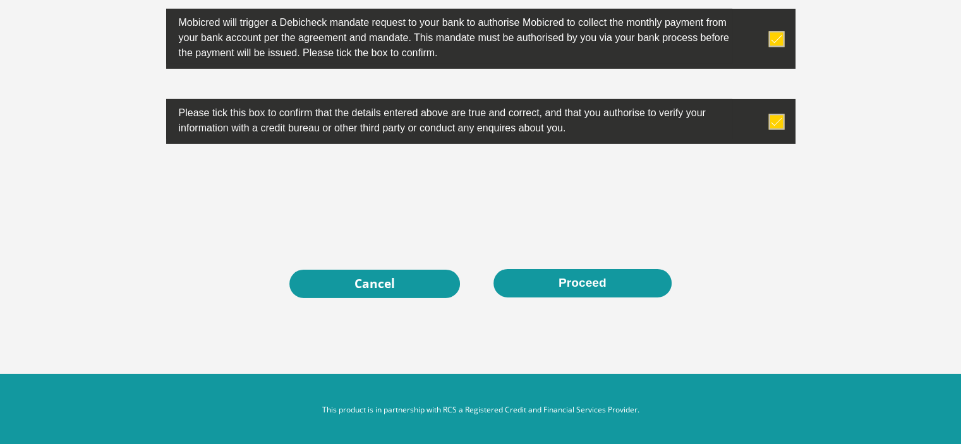
scroll to position [4088, 0]
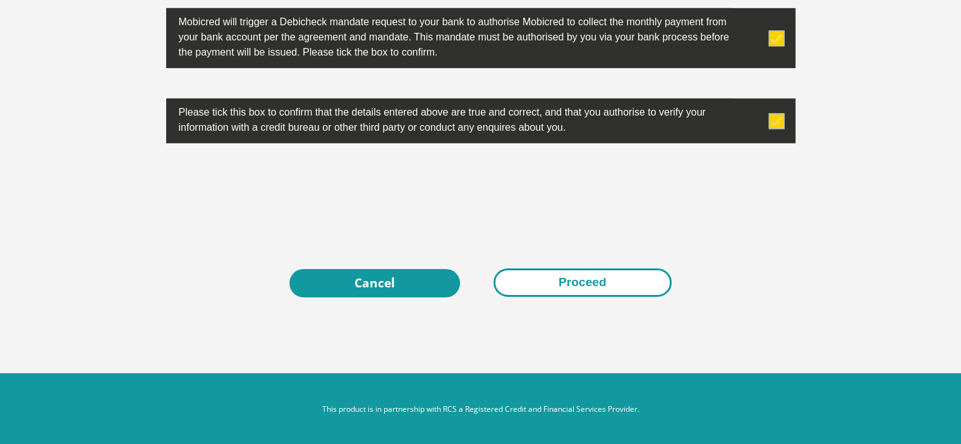
click at [578, 282] on button "Proceed" at bounding box center [583, 283] width 178 height 28
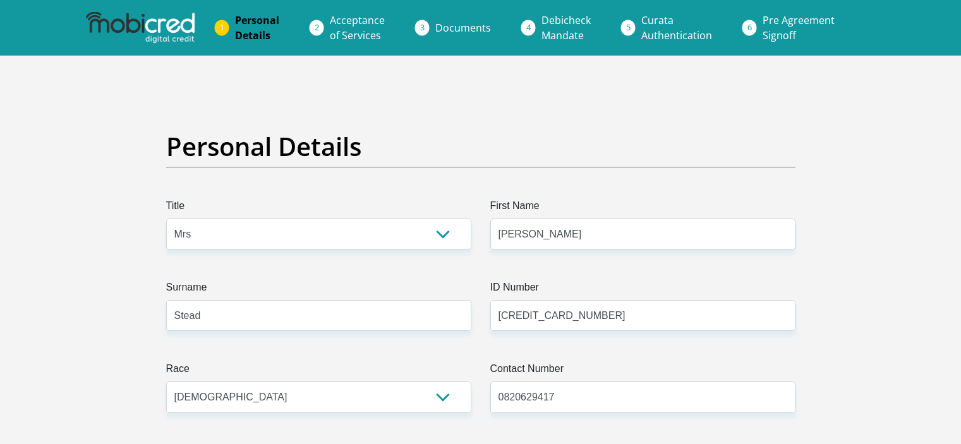
select select "Mrs"
select select "3"
select select "ZAF"
select select "eng"
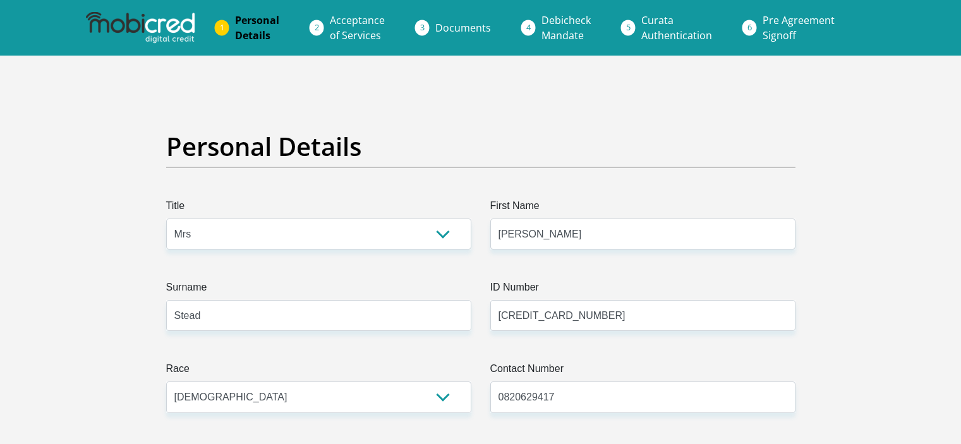
select select "3"
select select "Gauteng"
select select "2"
select select "Rented"
select select "17"
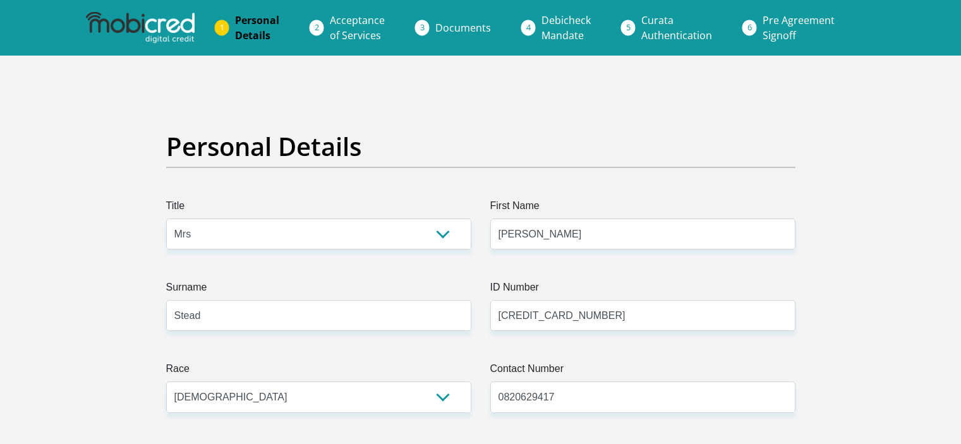
select select "Office Staff/Clerk"
select select "60"
select select "1"
select select "CUR"
select select "28"
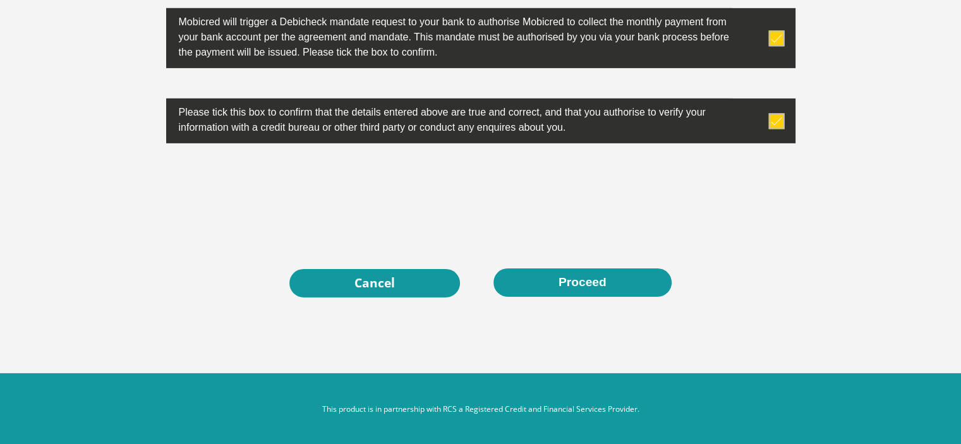
scroll to position [4088, 0]
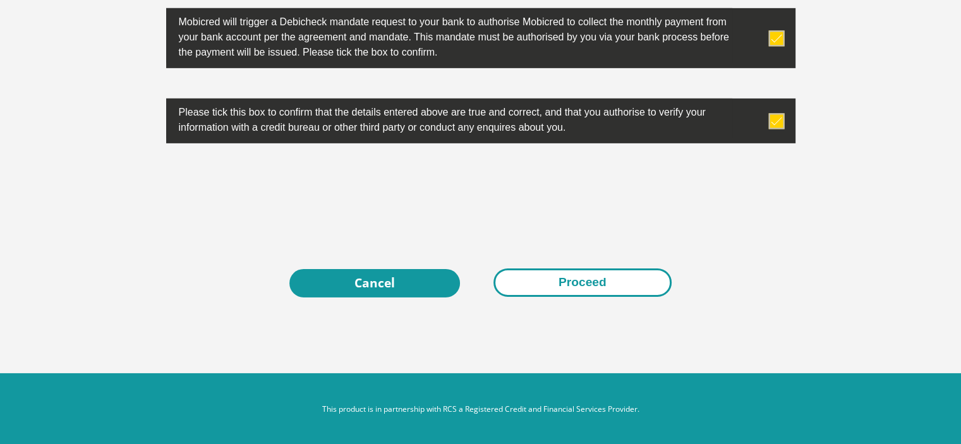
click at [593, 278] on button "Proceed" at bounding box center [583, 283] width 178 height 28
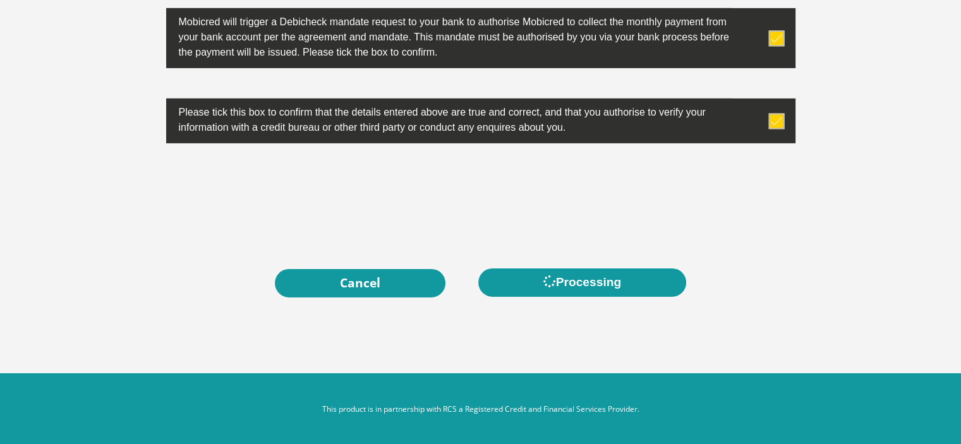
scroll to position [0, 0]
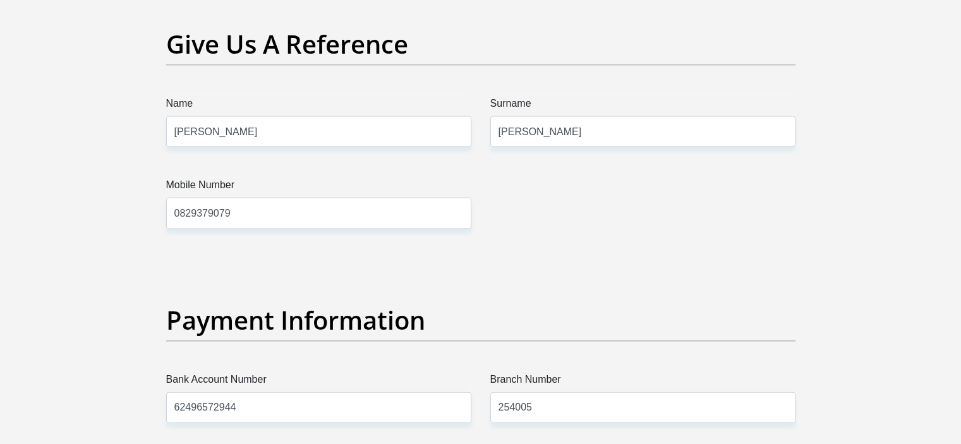
scroll to position [3111, 0]
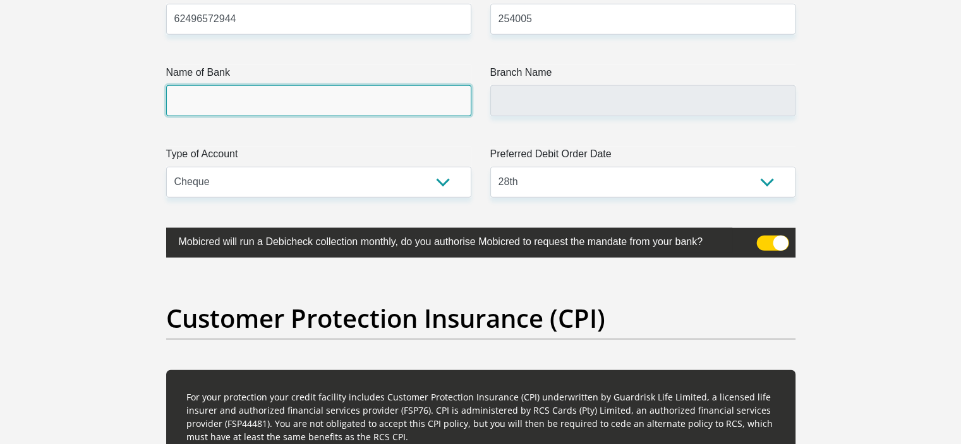
click at [382, 106] on input "Name of Bank" at bounding box center [318, 100] width 305 height 31
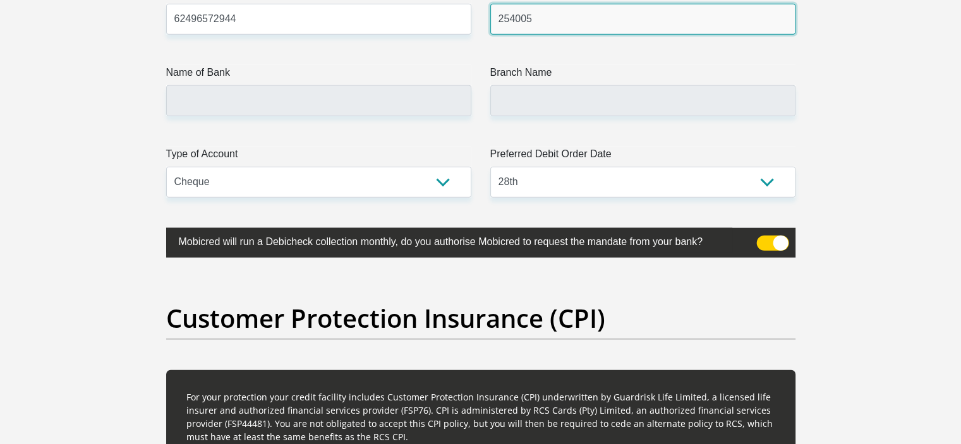
click at [559, 20] on input "254005" at bounding box center [643, 19] width 305 height 31
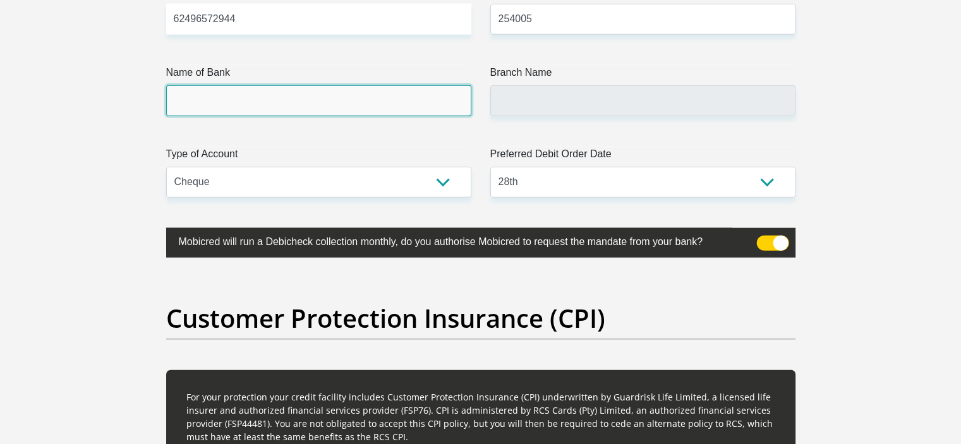
type input "FIRSTRAND BANK"
type input "RANDBURG COMMERCIAL SUITE"
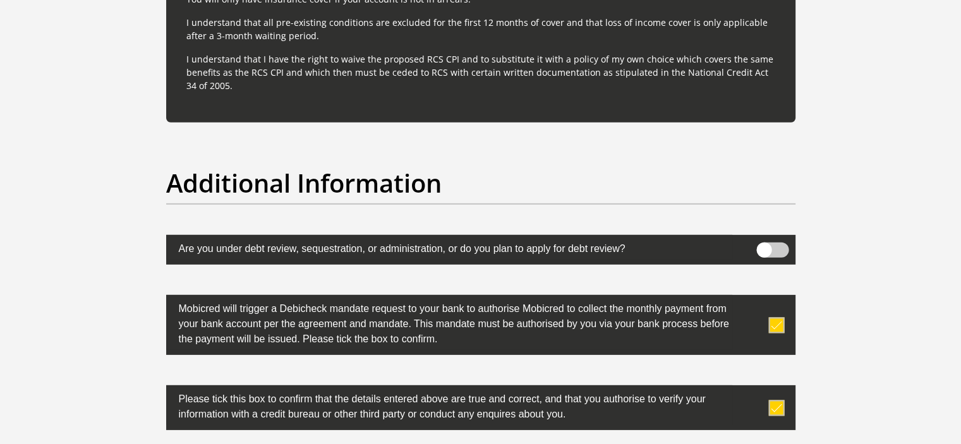
scroll to position [4175, 0]
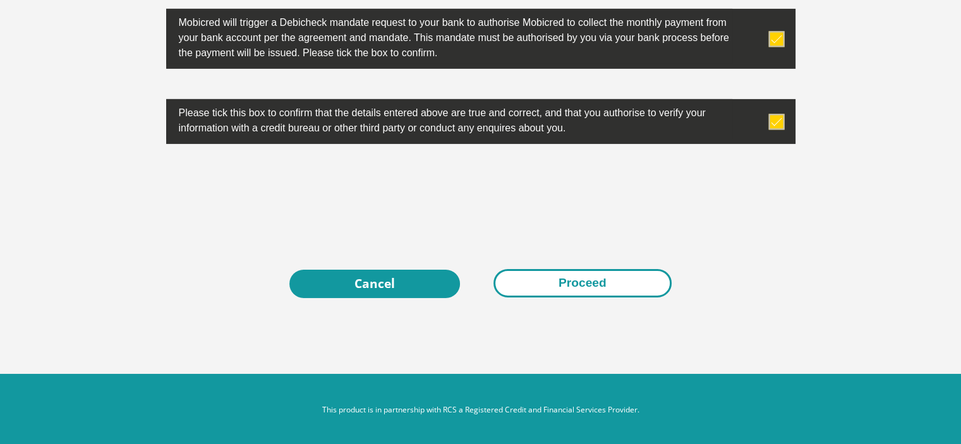
click at [568, 286] on button "Proceed" at bounding box center [583, 283] width 178 height 28
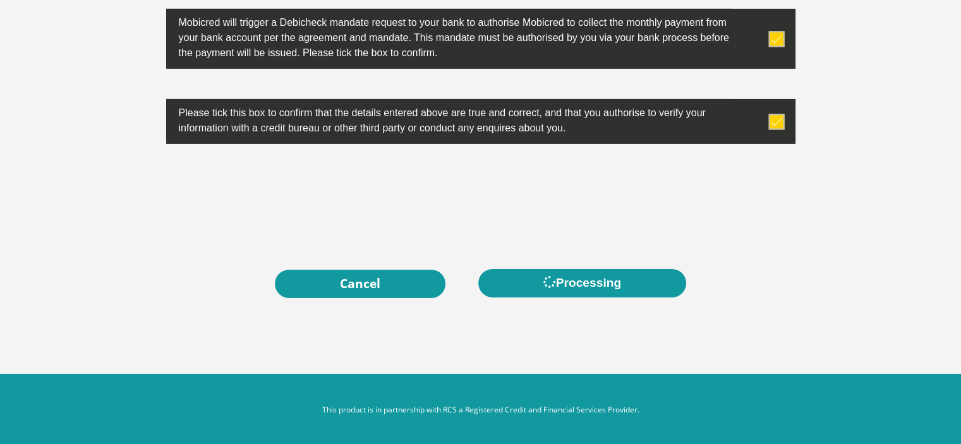
scroll to position [0, 0]
